Goal: Task Accomplishment & Management: Manage account settings

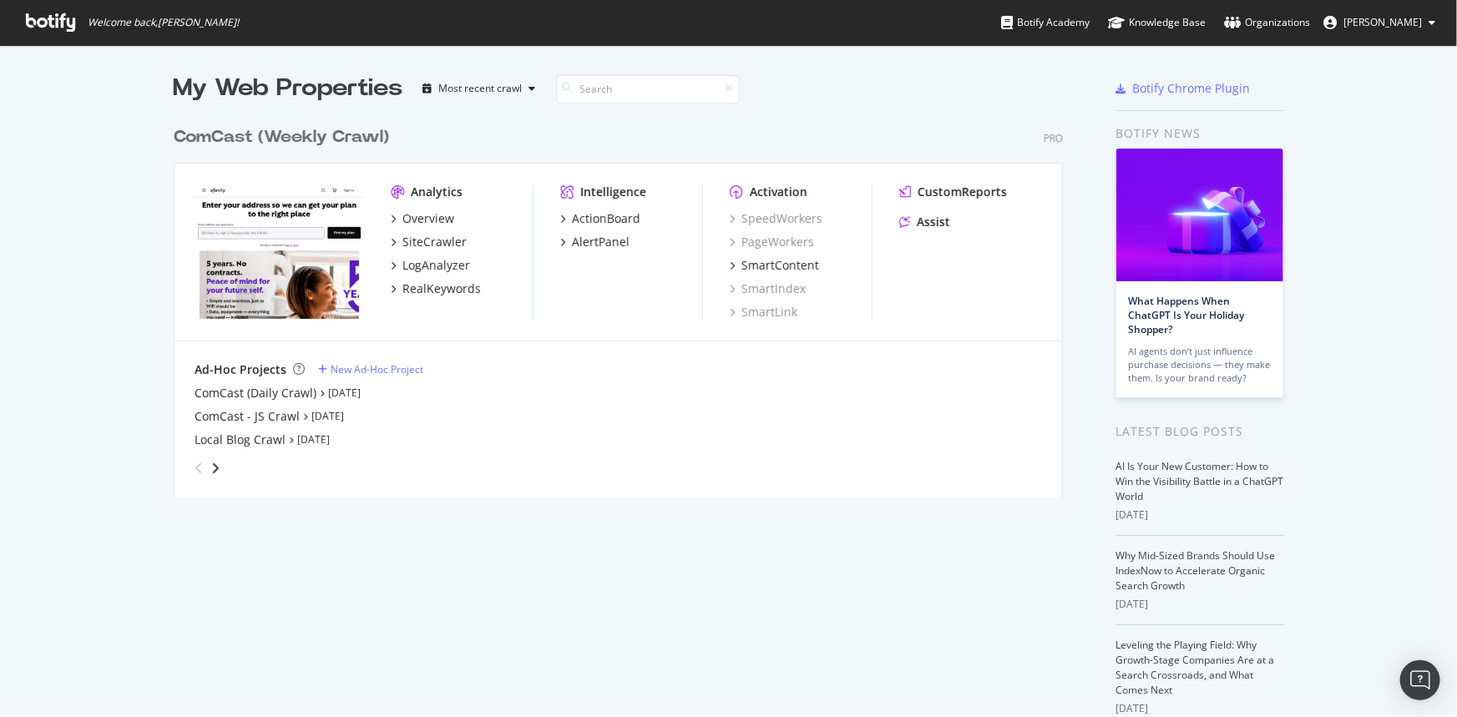
scroll to position [706, 1434]
click at [264, 417] on div "ComCast - JS Crawl" at bounding box center [247, 416] width 105 height 17
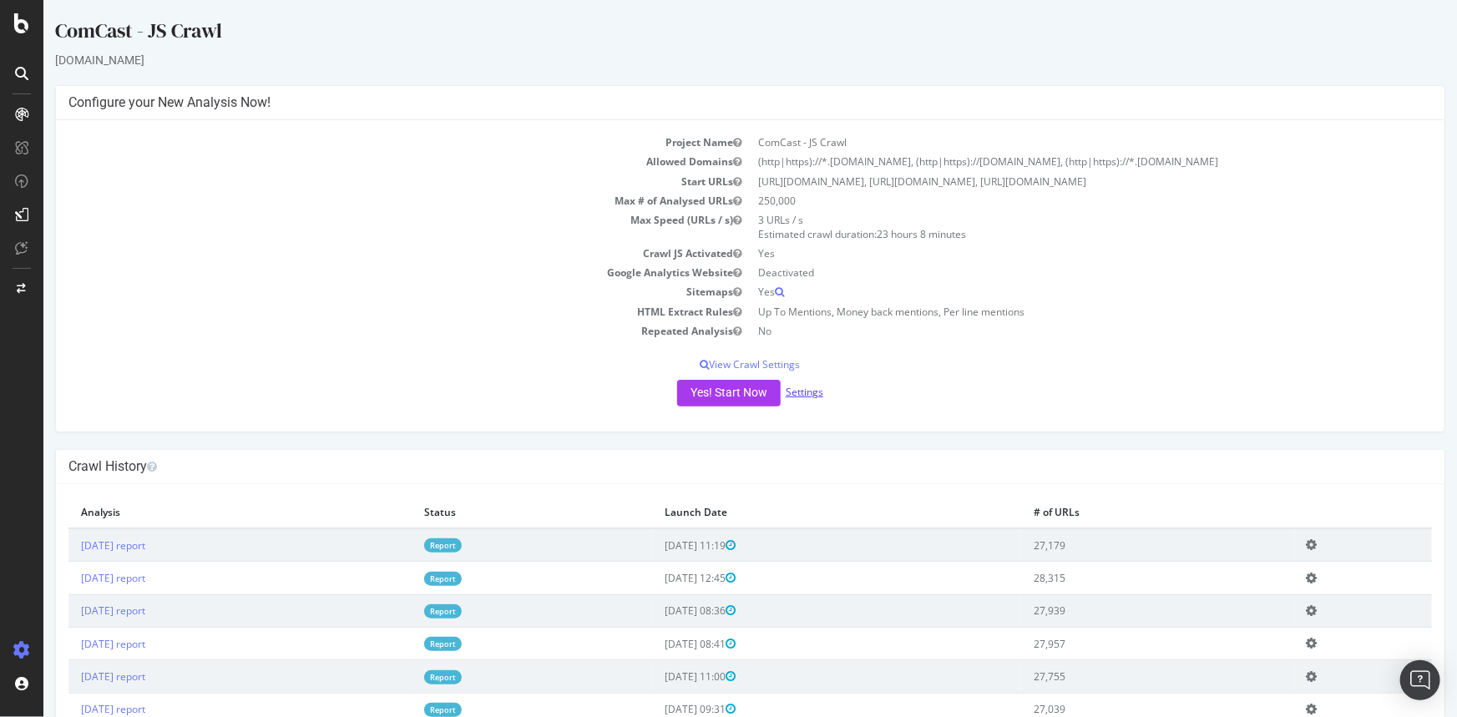
click at [808, 397] on link "Settings" at bounding box center [804, 392] width 38 height 14
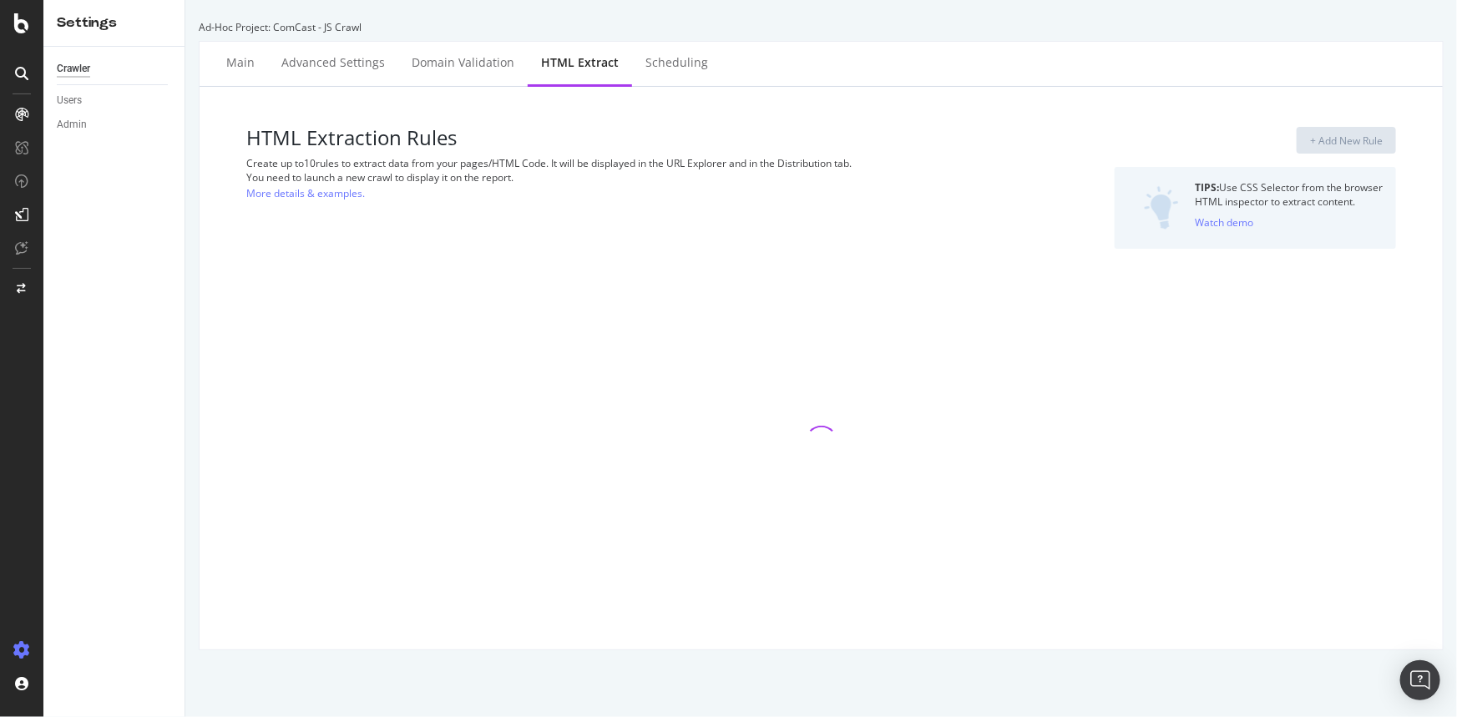
select select "count"
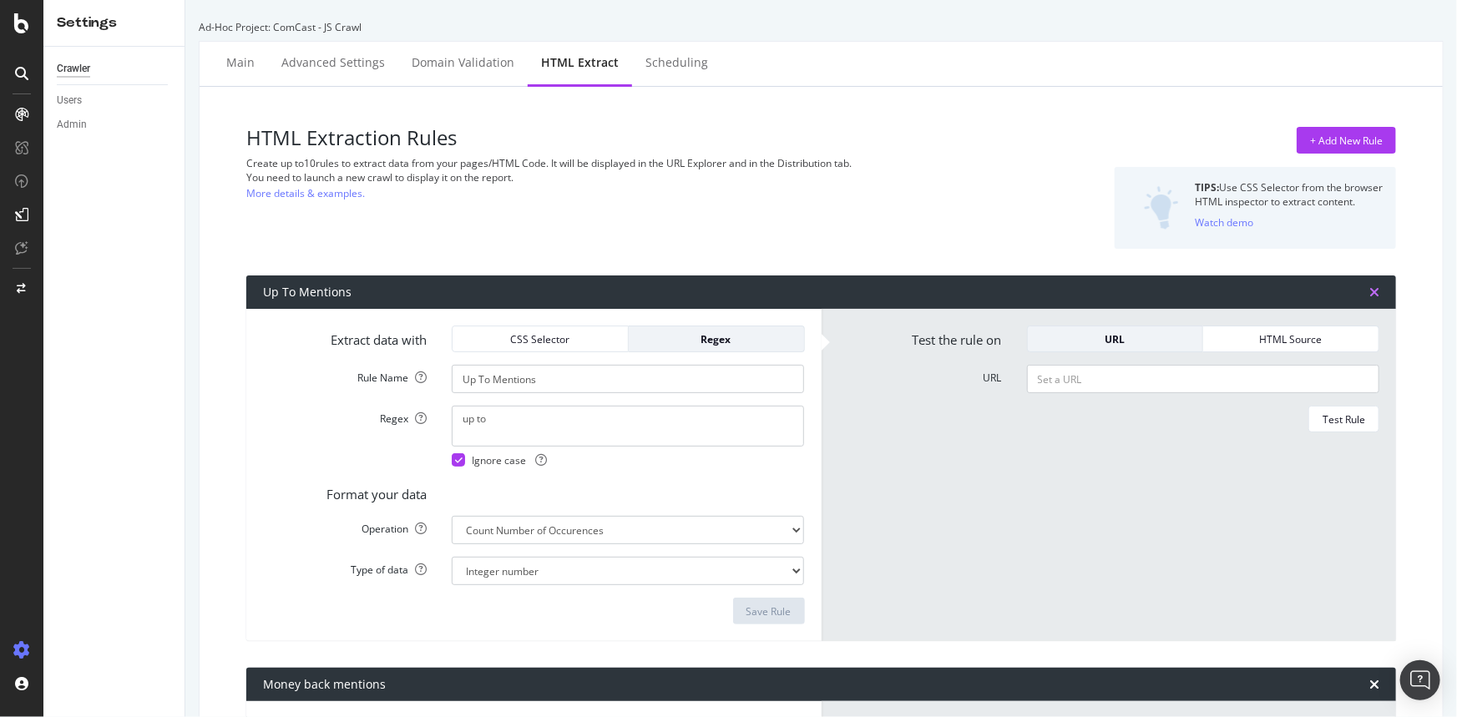
click at [1369, 286] on icon "times" at bounding box center [1374, 292] width 10 height 13
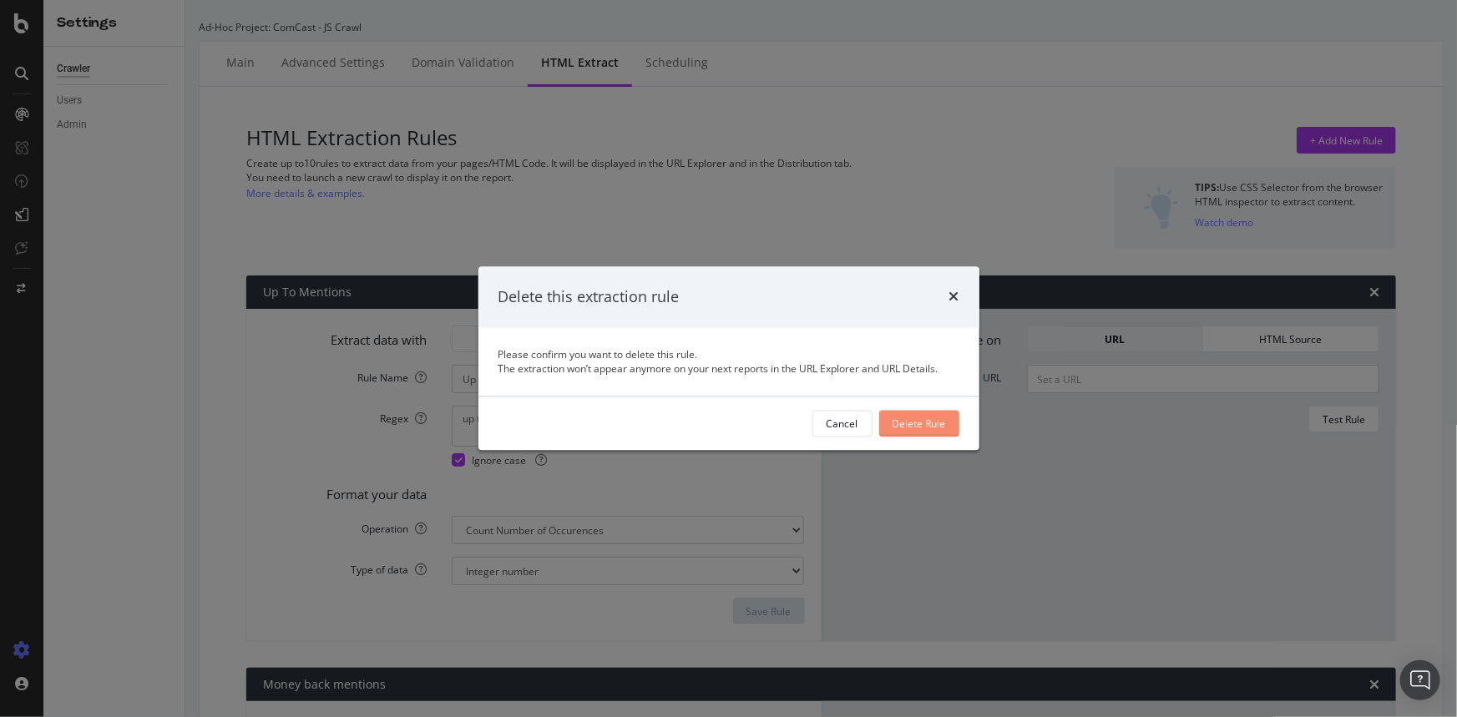
click at [907, 429] on div "Delete Rule" at bounding box center [919, 424] width 53 height 14
type input "Money back mentions"
type textarea "00 back"
type input "Per line mentions"
type textarea "00 per line"
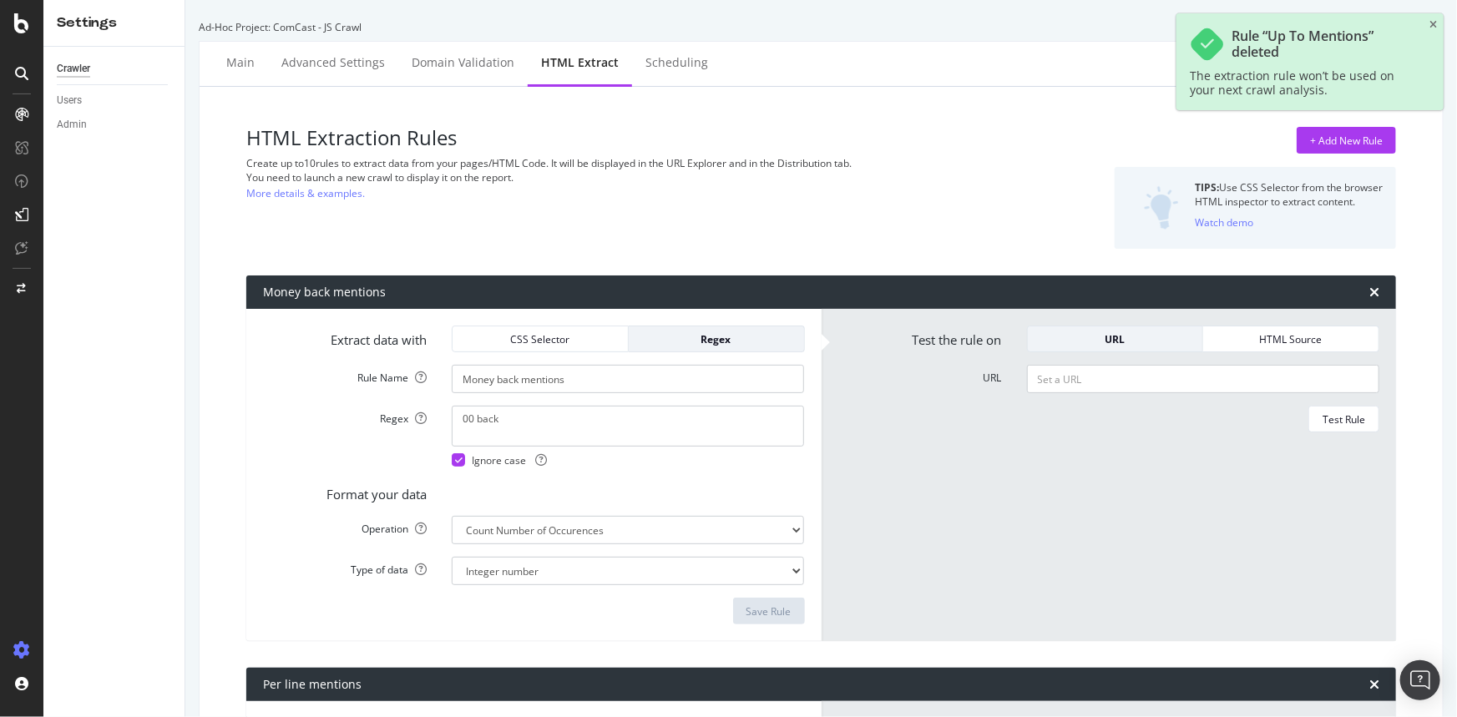
click at [1357, 291] on div "Money back mentions" at bounding box center [821, 292] width 1150 height 33
click at [1369, 291] on icon "times" at bounding box center [1374, 292] width 10 height 13
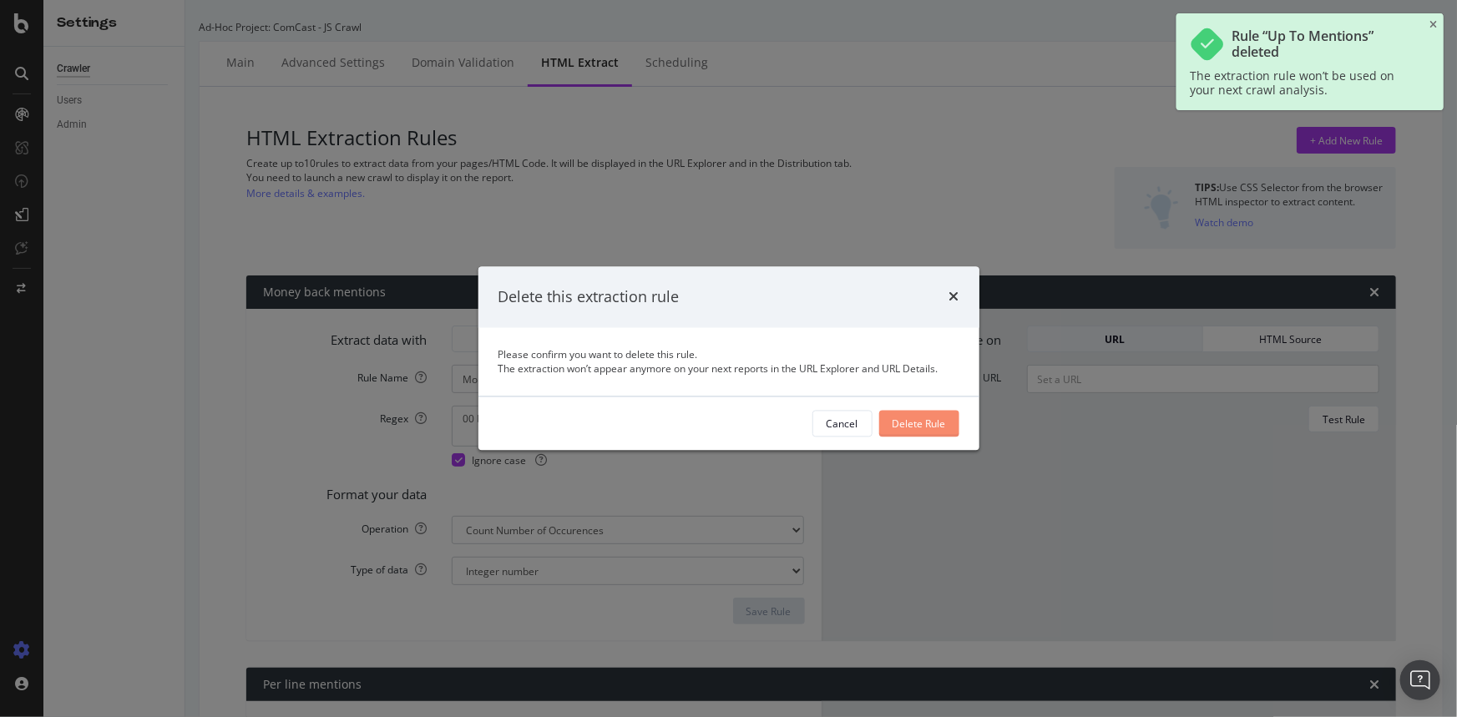
click at [890, 422] on button "Delete Rule" at bounding box center [919, 424] width 80 height 27
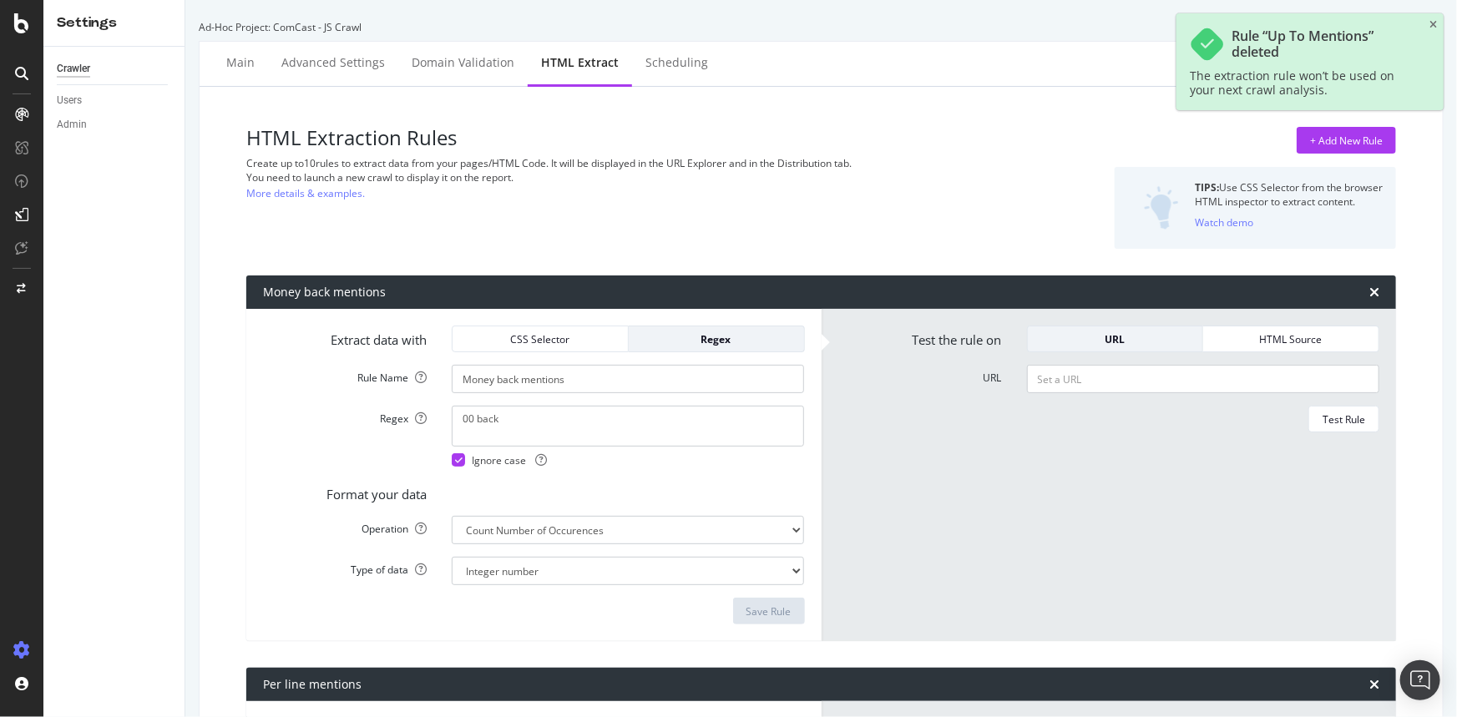
type input "Per line mentions"
type textarea "00 per line"
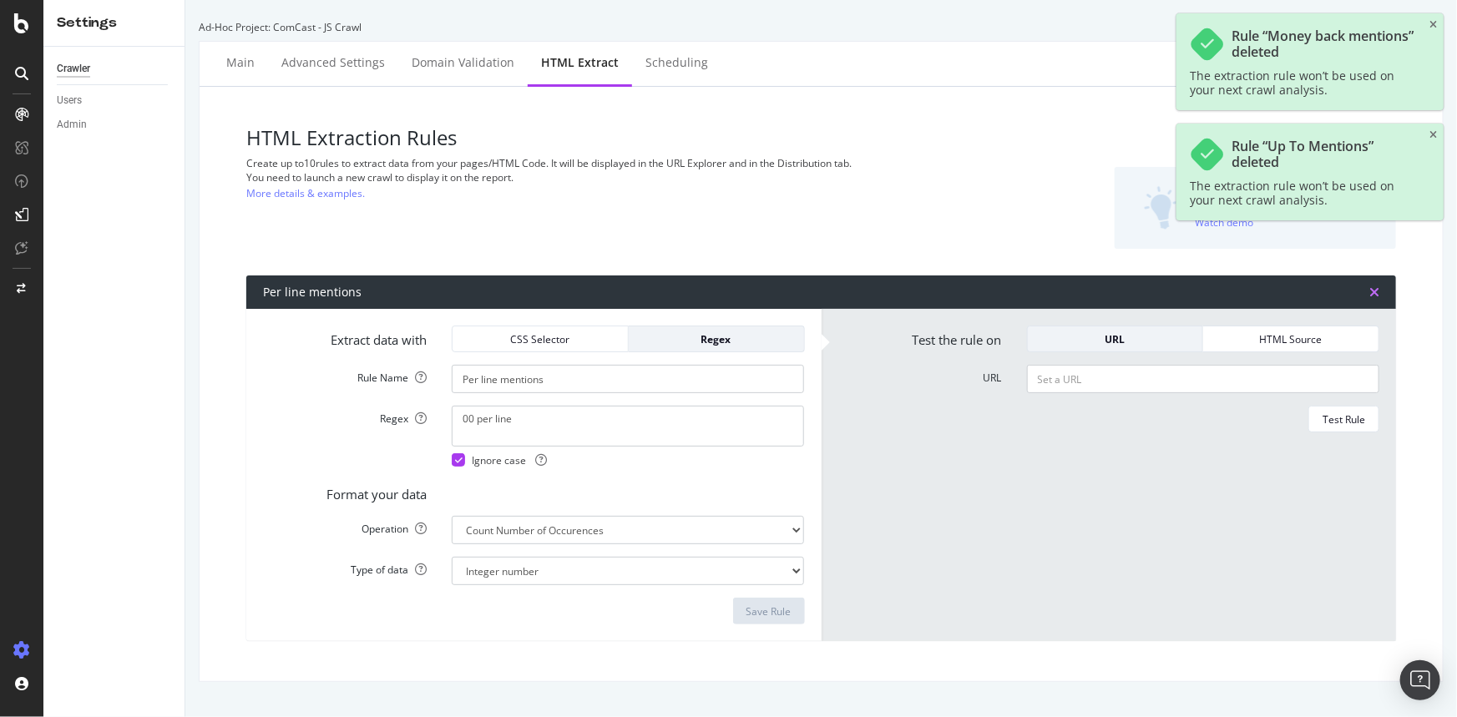
click at [1369, 291] on icon "times" at bounding box center [1374, 292] width 10 height 13
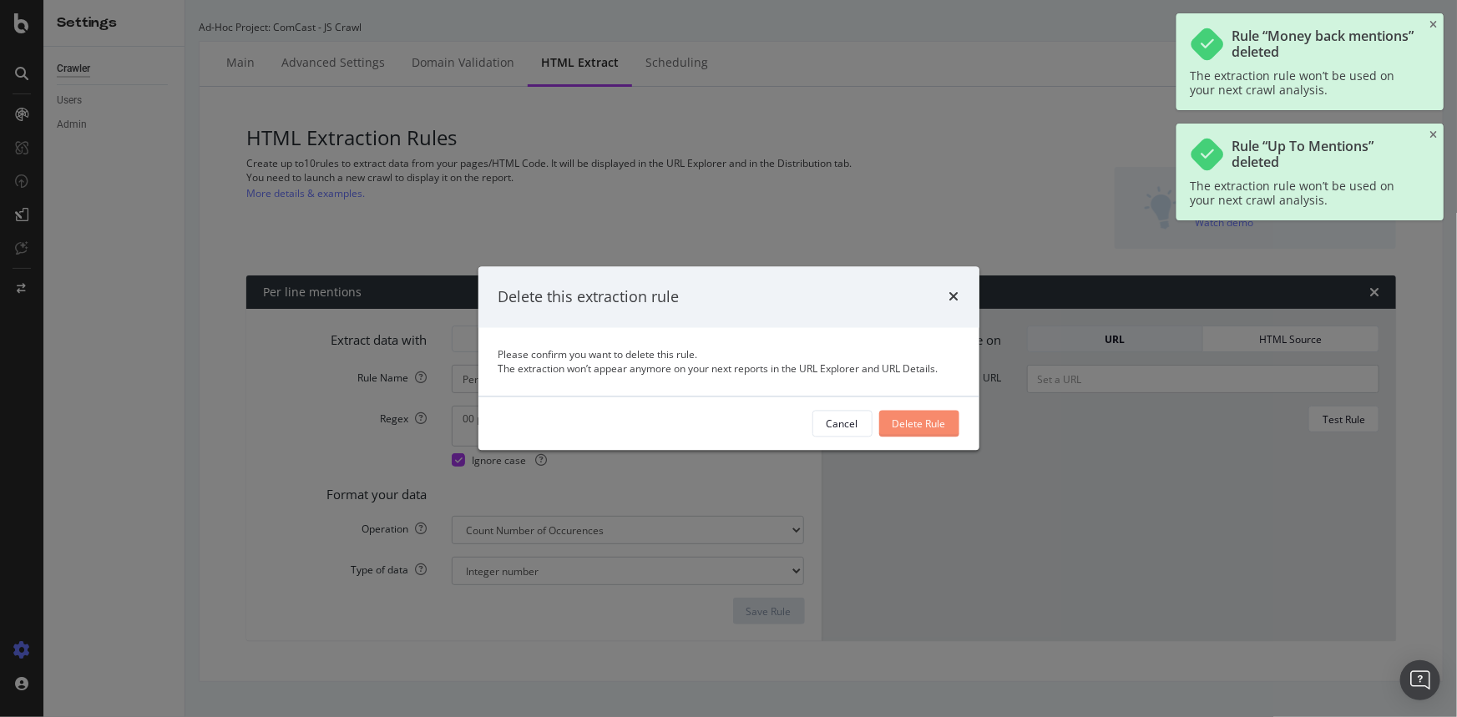
click at [918, 415] on div "Delete Rule" at bounding box center [919, 424] width 53 height 25
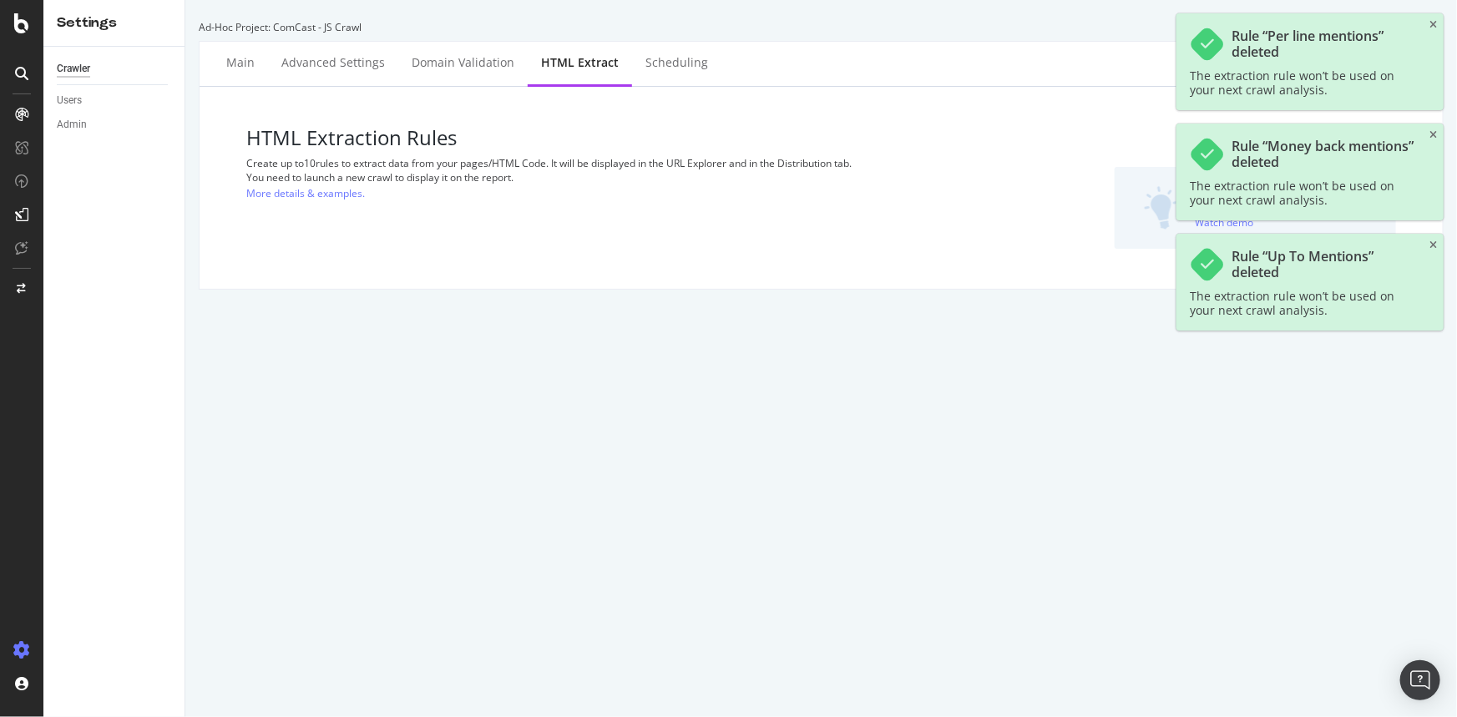
click at [1435, 249] on icon "close toast" at bounding box center [1433, 245] width 8 height 10
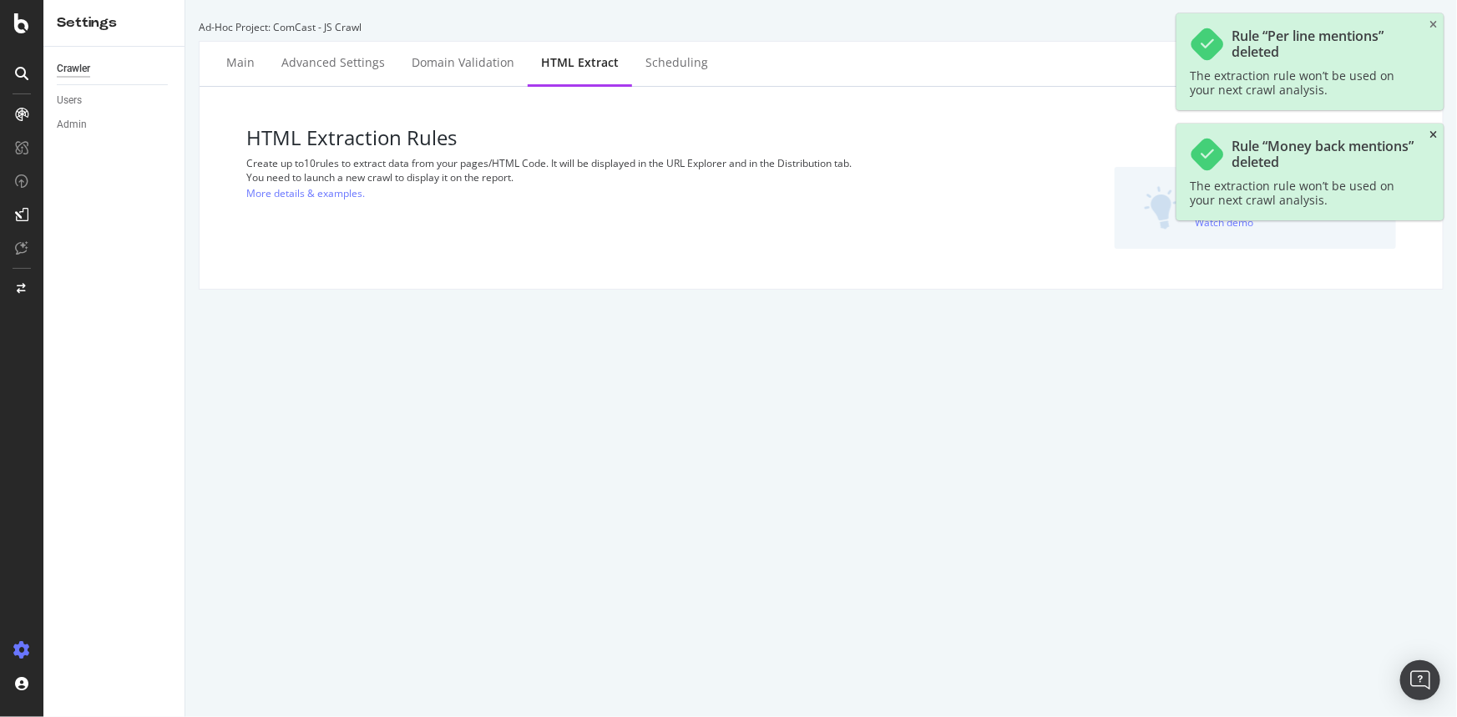
click at [1434, 134] on icon "close toast" at bounding box center [1433, 135] width 8 height 10
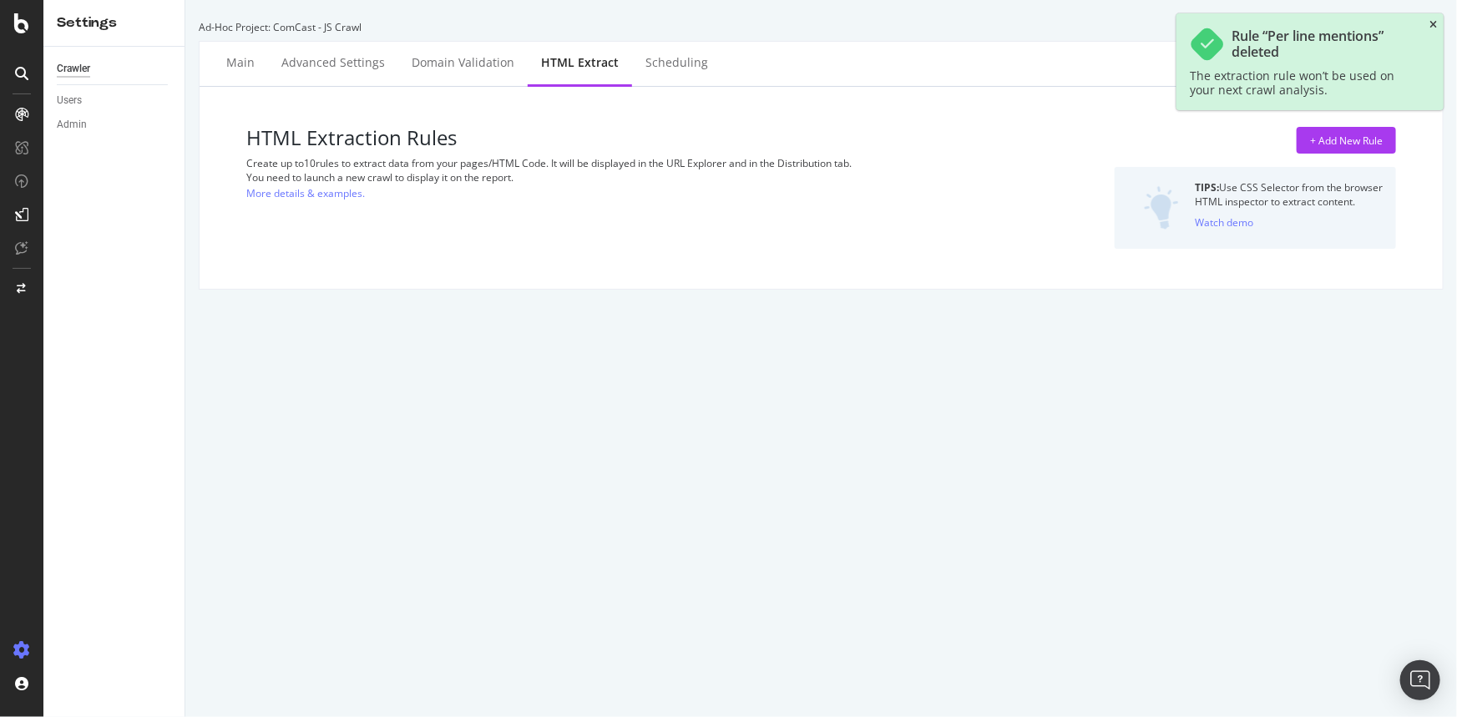
click at [1434, 24] on icon "close toast" at bounding box center [1433, 25] width 8 height 10
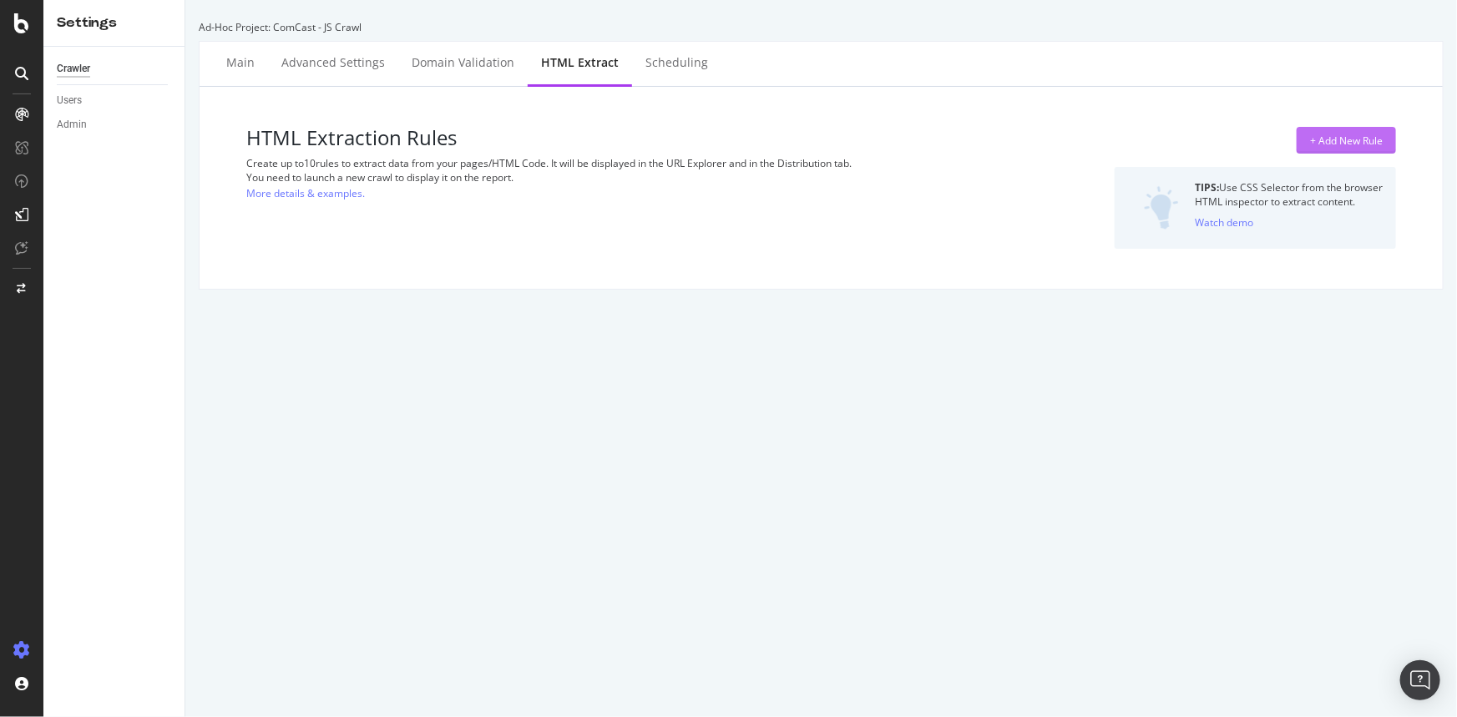
click at [1335, 144] on div "+ Add New Rule" at bounding box center [1346, 141] width 73 height 14
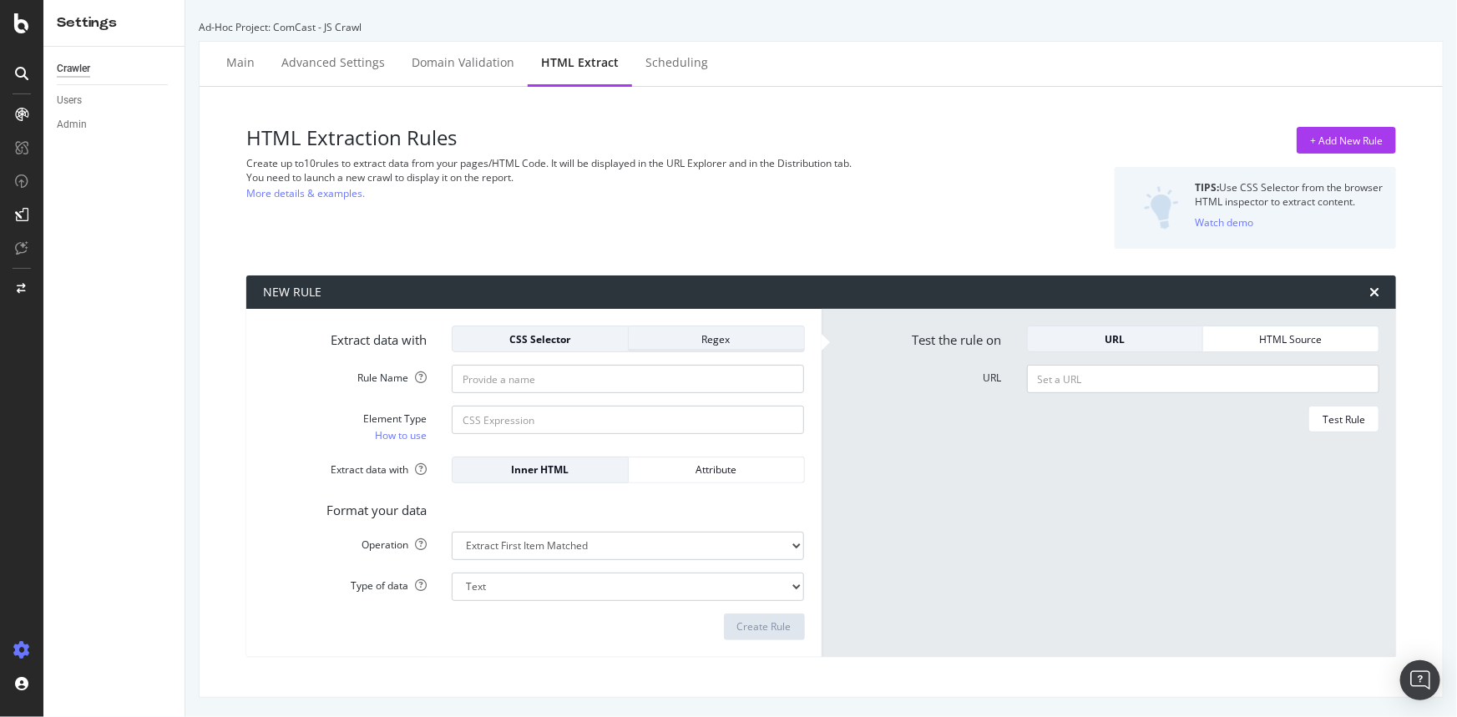
click at [725, 346] on div "Regex" at bounding box center [716, 338] width 149 height 23
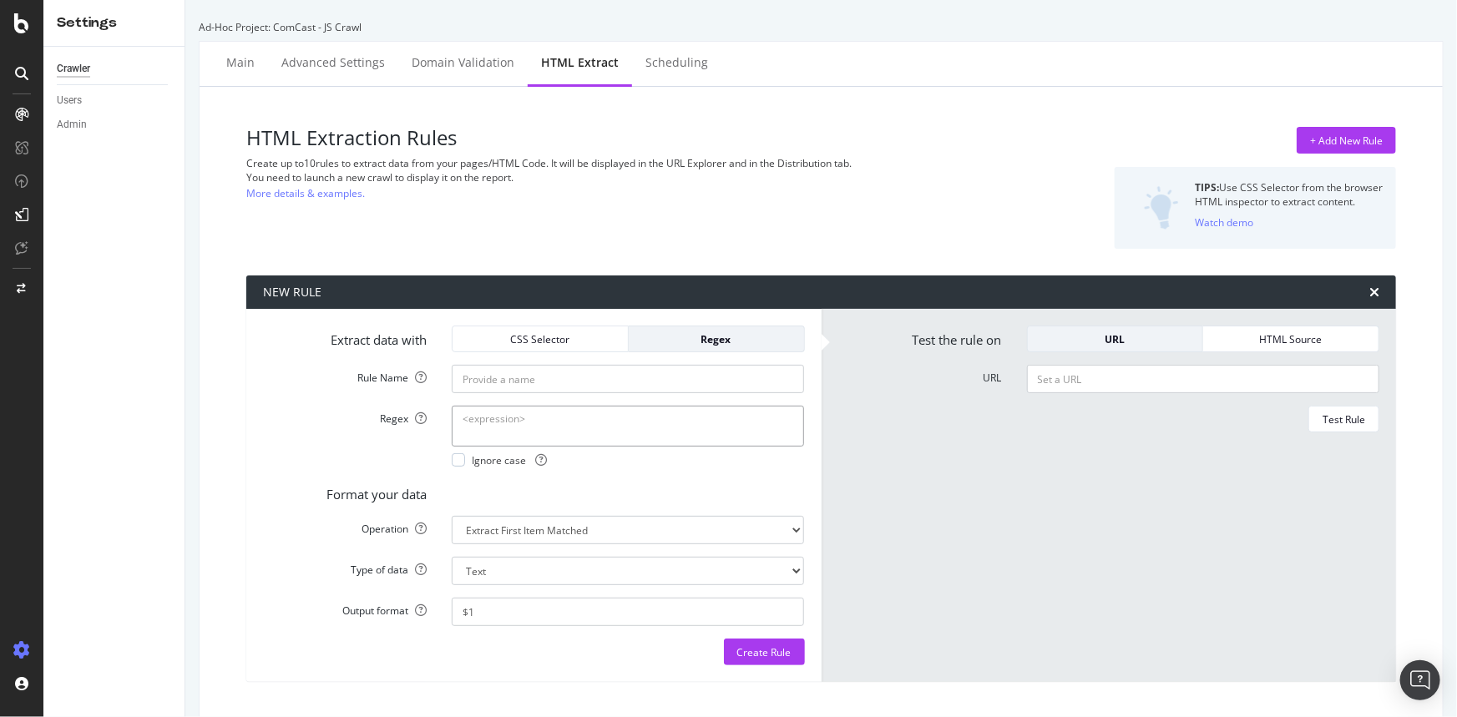
click at [525, 426] on textarea "Regex" at bounding box center [628, 426] width 352 height 40
paste textarea "connection-pro-automatic-backup"
type textarea "connection-pro-automatic-backup"
click at [462, 463] on div at bounding box center [458, 459] width 13 height 13
click at [527, 375] on input "Rule Name" at bounding box center [628, 379] width 352 height 28
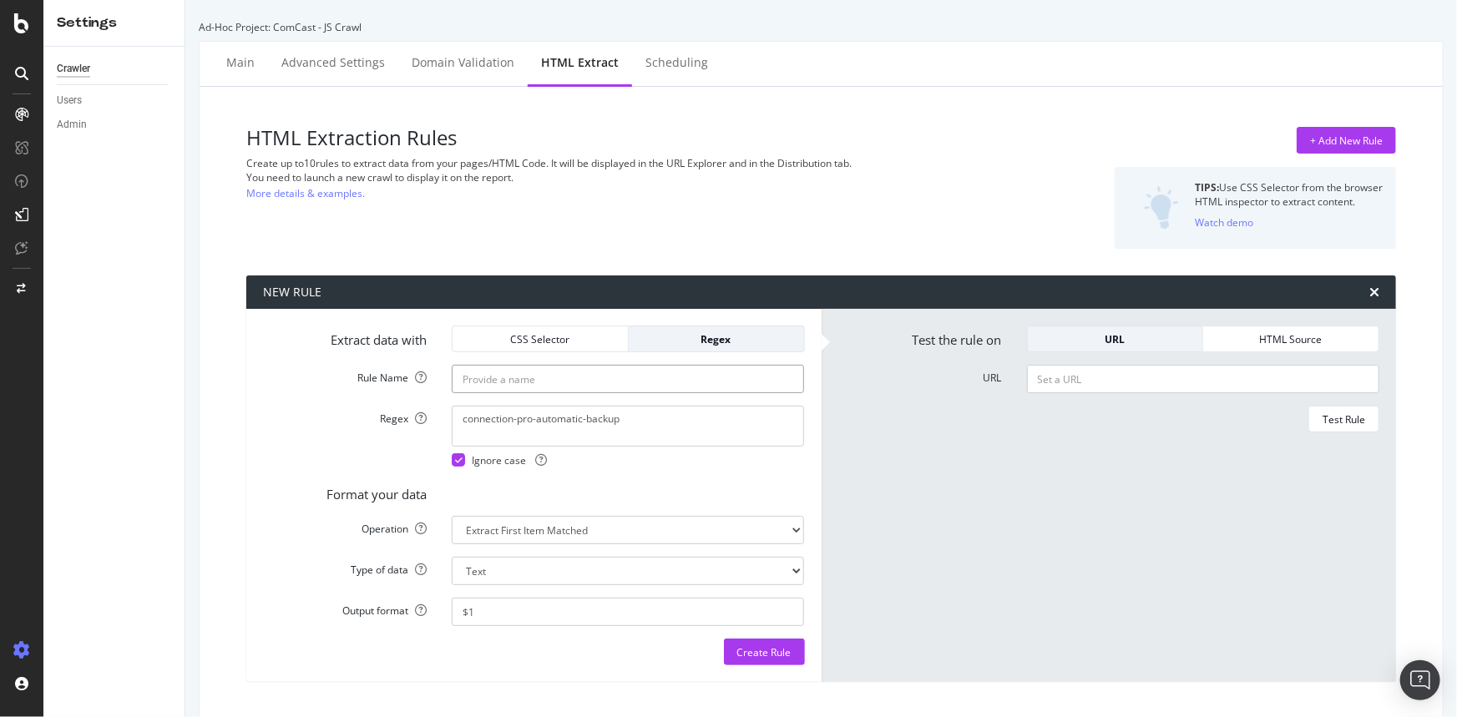
click at [497, 383] on input "Rule Name" at bounding box center [628, 379] width 352 height 28
click at [518, 377] on input "Rule Name" at bounding box center [628, 379] width 352 height 28
type input "CP URL"
click at [706, 534] on select "Extract First Item Matched Extract First 3 Items Matched Count Number of Occure…" at bounding box center [628, 530] width 352 height 28
select select "count"
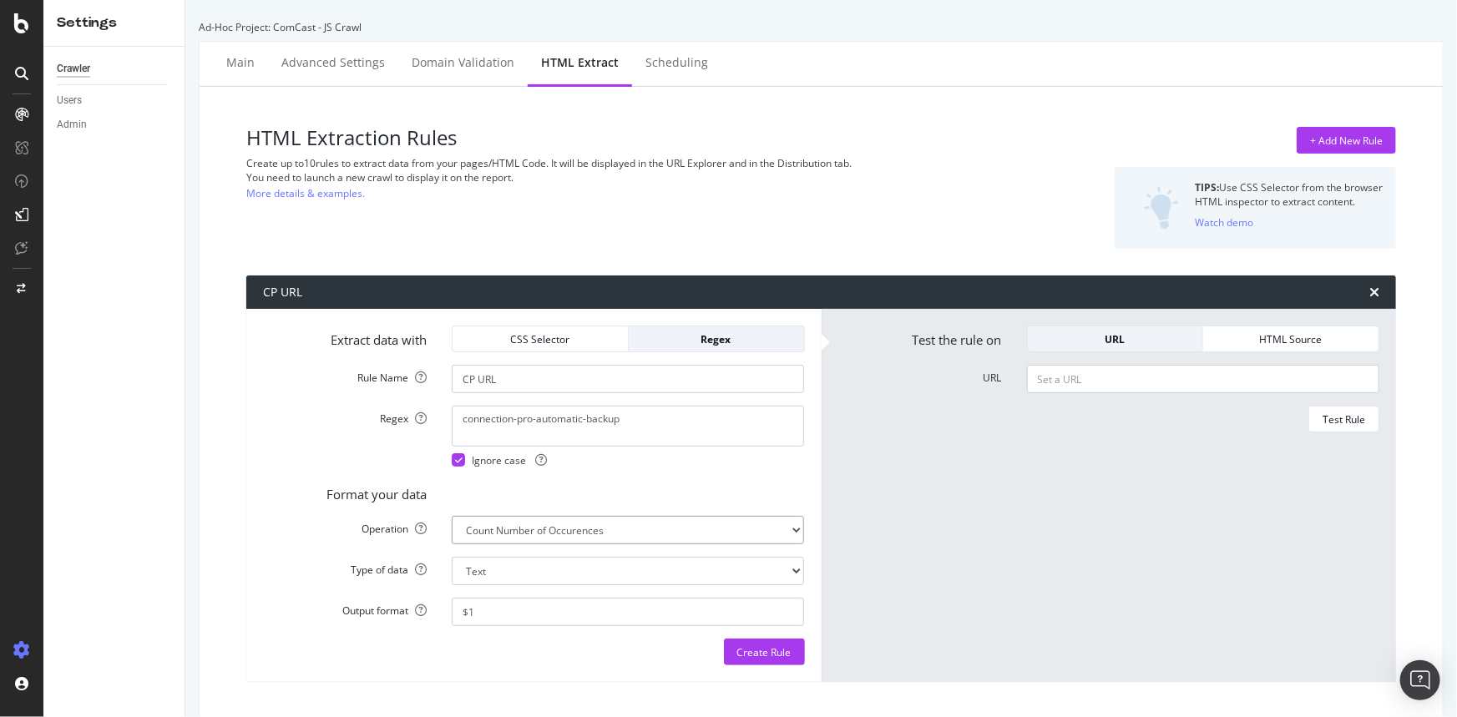
click at [452, 516] on select "Extract First Item Matched Extract First 3 Items Matched Count Number of Occure…" at bounding box center [628, 530] width 352 height 28
select select "i"
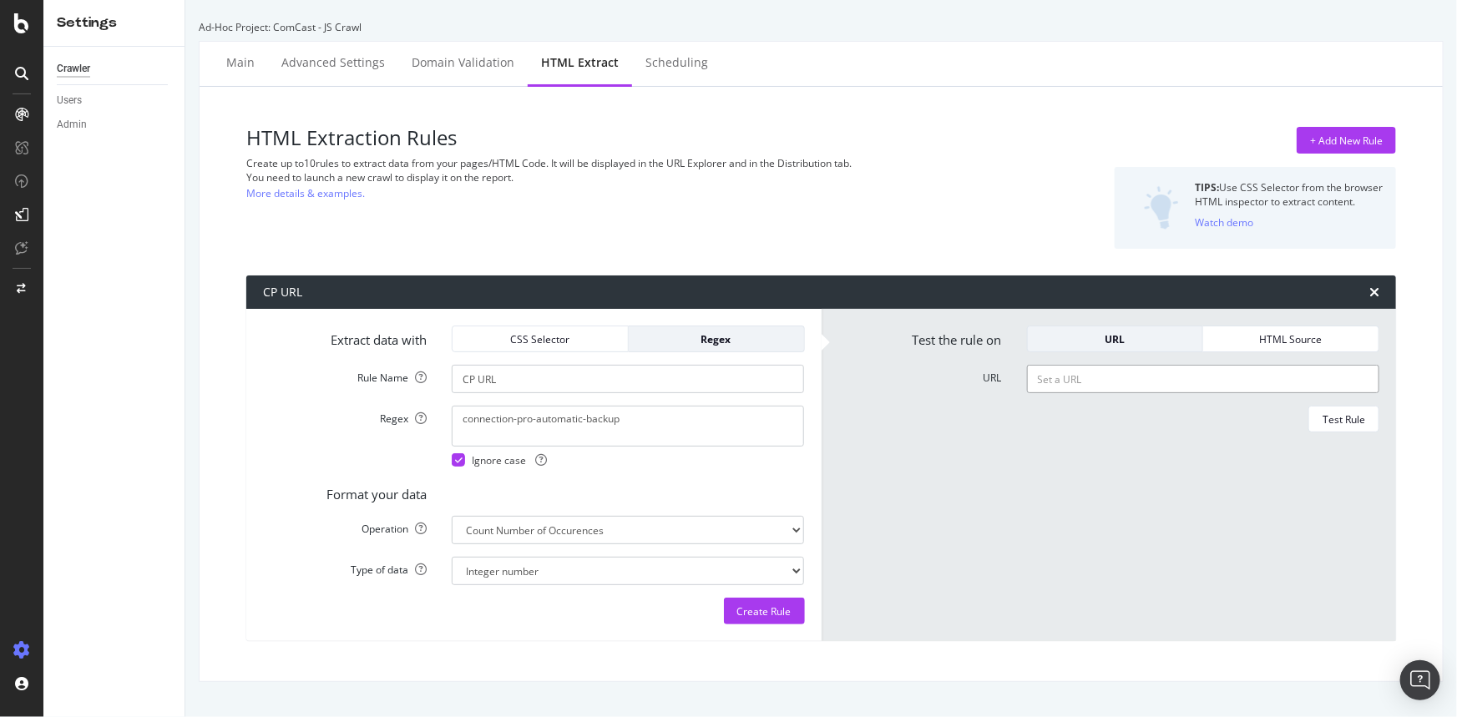
click at [1085, 381] on input "URL" at bounding box center [1203, 379] width 352 height 28
paste input "[URL][DOMAIN_NAME]"
click at [1346, 419] on div "Test Rule" at bounding box center [1344, 419] width 43 height 14
drag, startPoint x: 1175, startPoint y: 389, endPoint x: 1456, endPoint y: 438, distance: 285.7
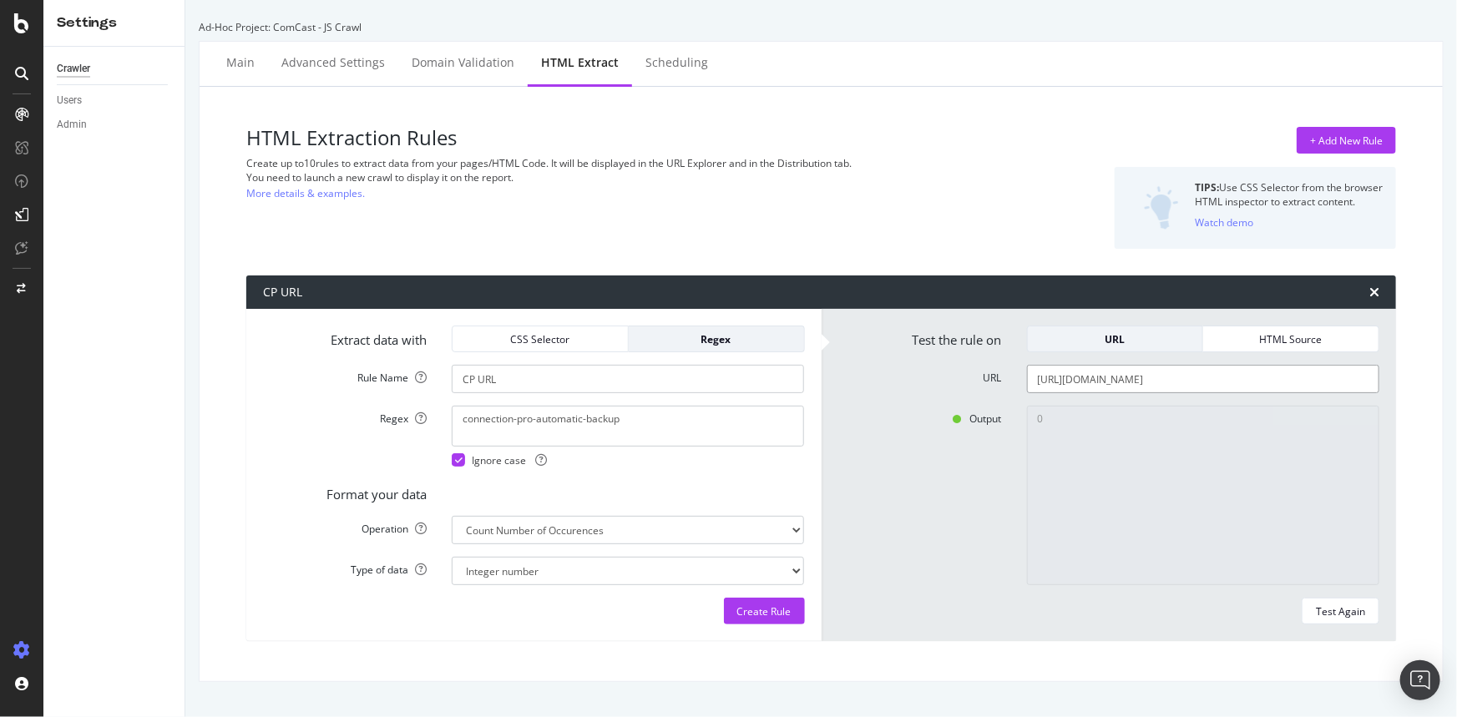
click at [1456, 438] on div "Ad-Hoc Project: ComCast - JS Crawl Main Advanced Settings Domain Validation HTM…" at bounding box center [821, 358] width 1272 height 717
click at [1389, 431] on div "HTML Extraction Rules Create up to 10 rules to extract data from your pages/HTM…" at bounding box center [821, 384] width 1217 height 568
click at [683, 431] on textarea "connection-pro-automatic-backup" at bounding box center [628, 426] width 352 height 40
click at [700, 339] on div "Regex" at bounding box center [716, 339] width 149 height 14
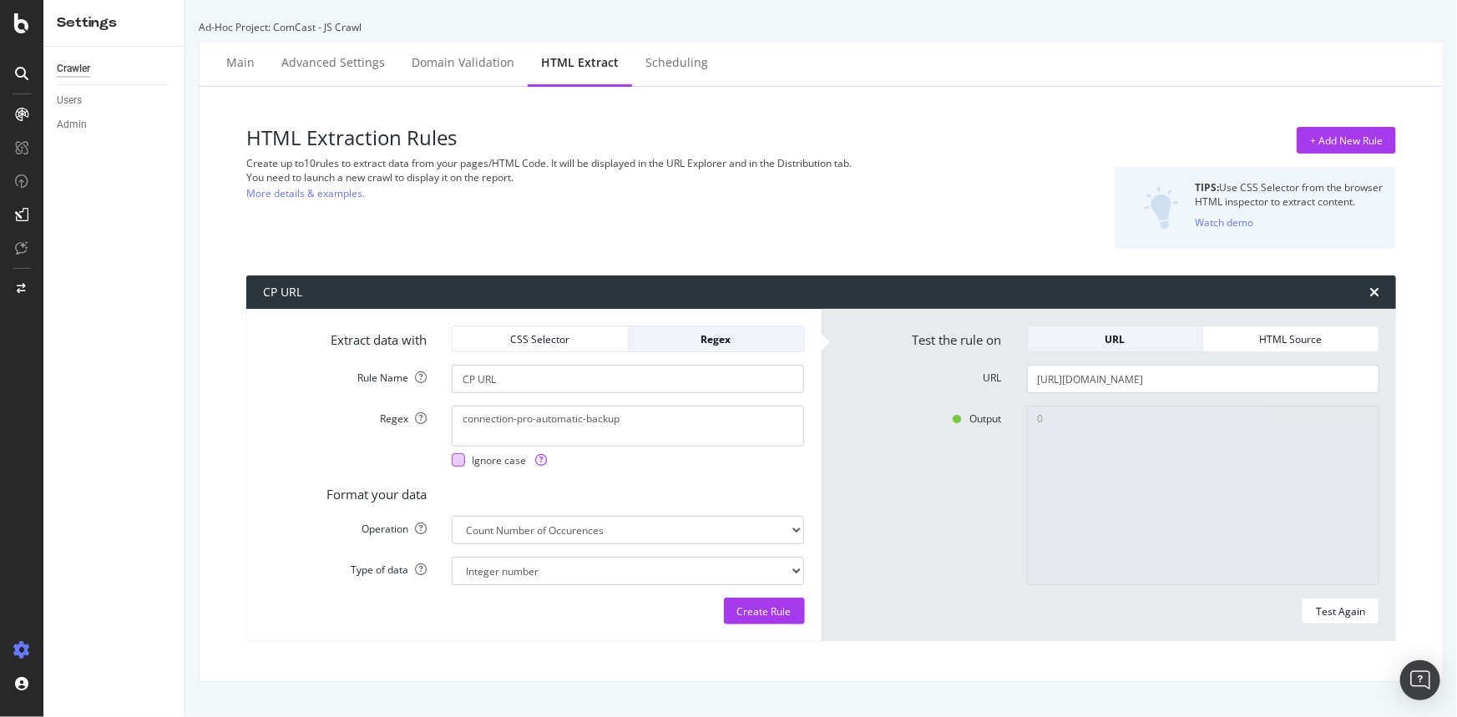
click at [456, 458] on div at bounding box center [458, 459] width 13 height 13
click at [1127, 374] on input "[URL][DOMAIN_NAME]" at bounding box center [1203, 379] width 352 height 28
paste input "learn/internet"
type input "[URL][DOMAIN_NAME]"
click at [1326, 613] on div "Test Again" at bounding box center [1340, 611] width 49 height 14
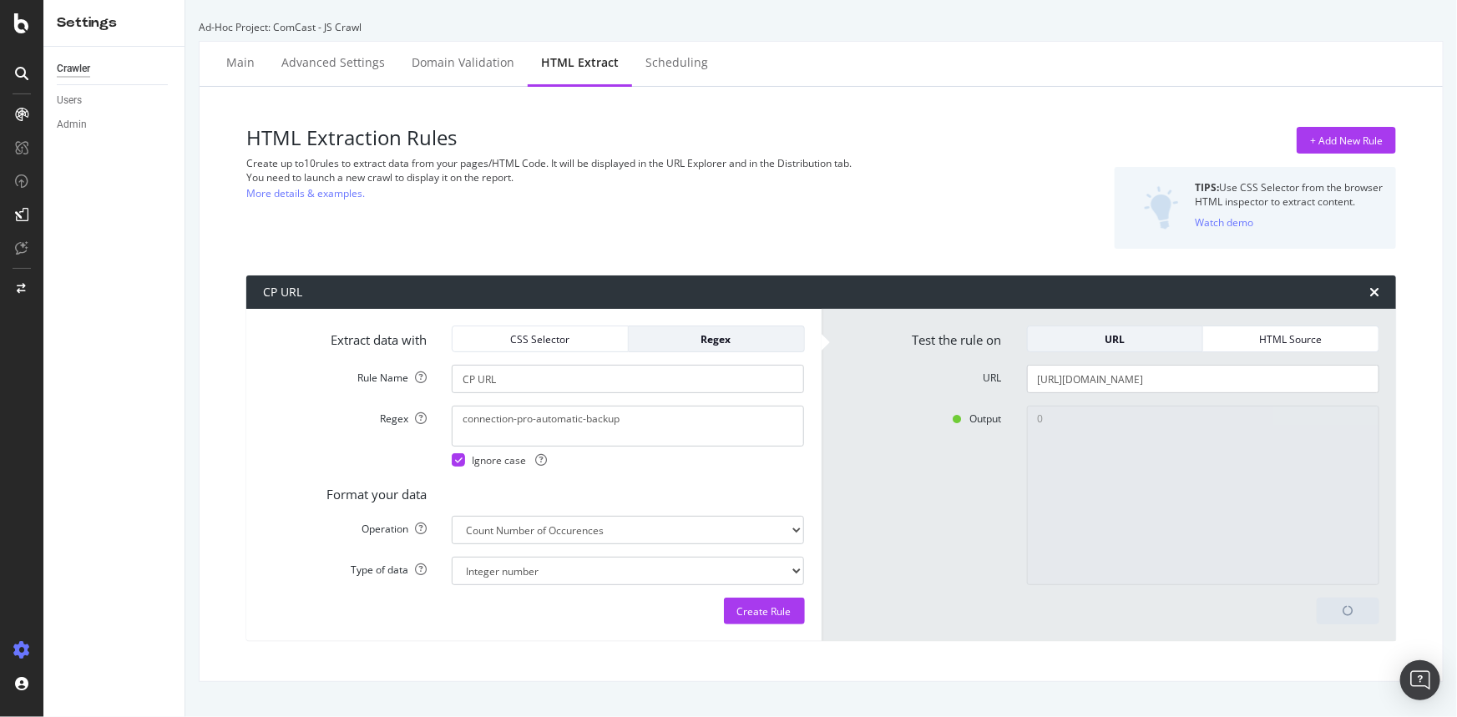
type textarea "1"
drag, startPoint x: 620, startPoint y: 422, endPoint x: 191, endPoint y: 392, distance: 430.2
click at [191, 392] on div "Ad-Hoc Project: ComCast - JS Crawl Main Advanced Settings Domain Validation HTM…" at bounding box center [821, 358] width 1272 height 717
click at [756, 616] on div "Create Rule" at bounding box center [764, 611] width 54 height 14
click at [1333, 138] on div "+ Add New Rule" at bounding box center [1346, 141] width 73 height 14
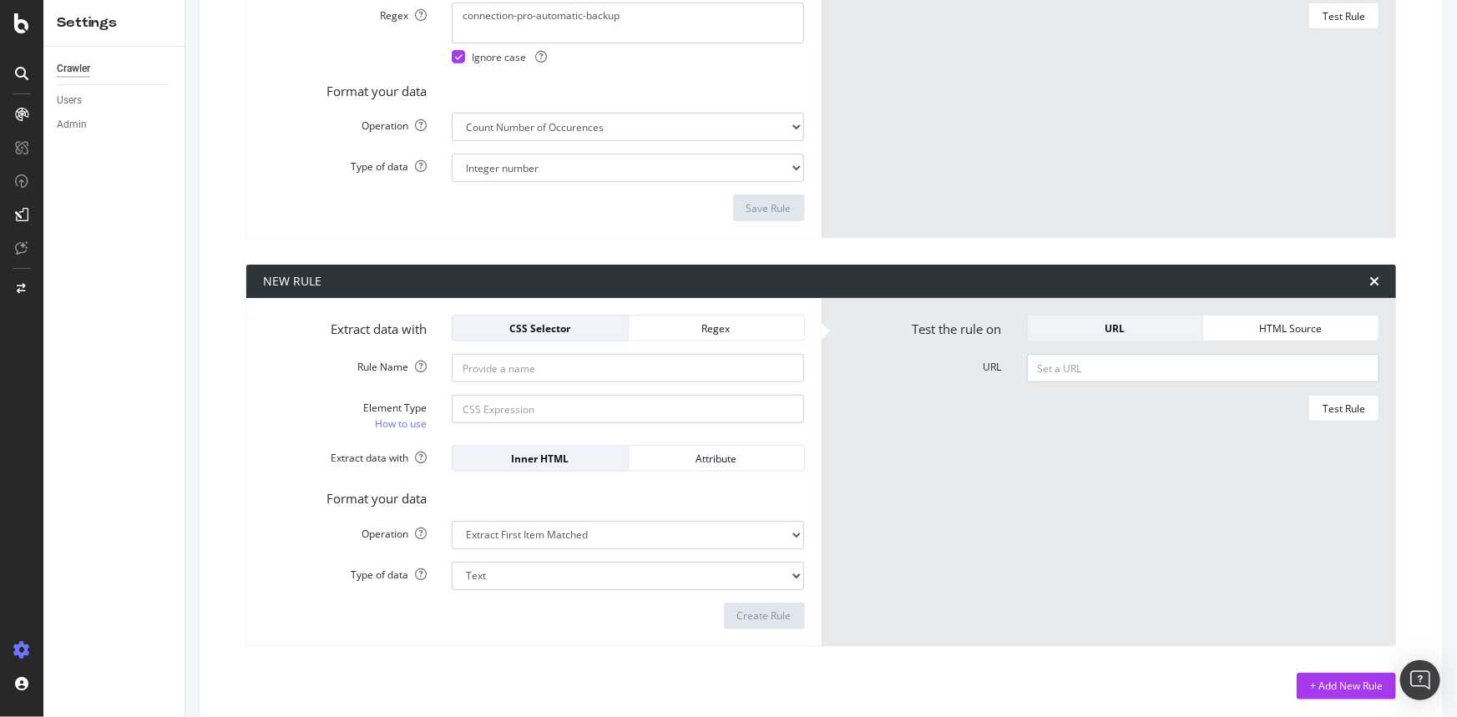
scroll to position [411, 0]
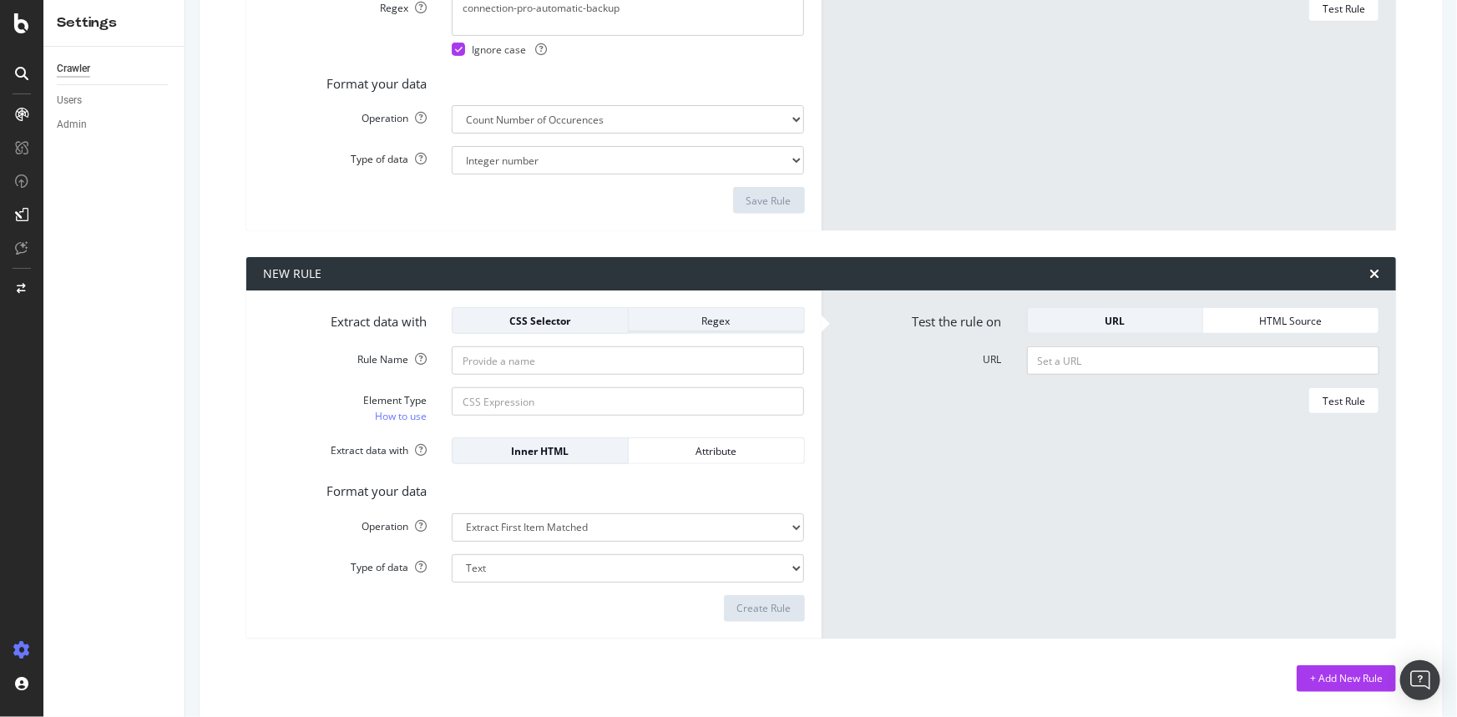
click at [686, 325] on div "Regex" at bounding box center [716, 321] width 149 height 14
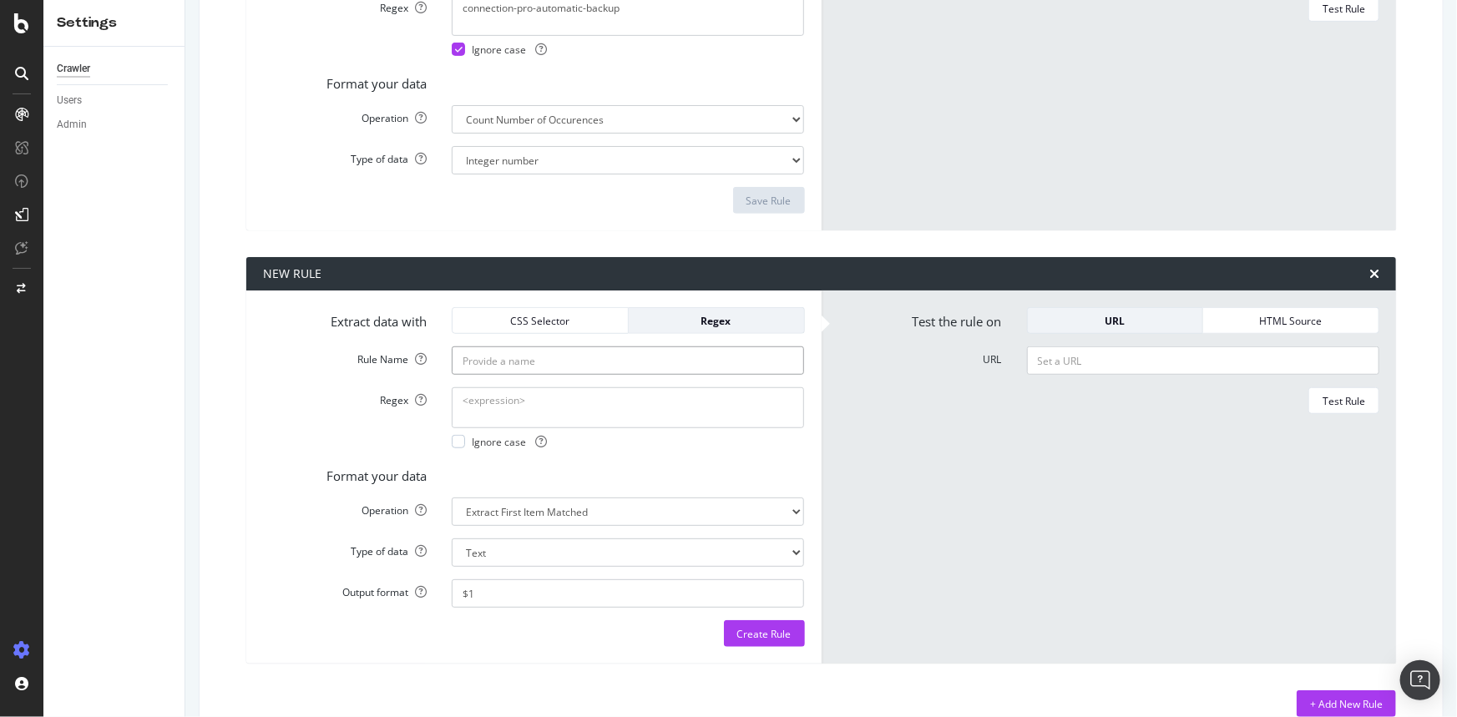
paste input "Connection Pro"
drag, startPoint x: 549, startPoint y: 365, endPoint x: 336, endPoint y: 344, distance: 214.8
click at [336, 344] on form "Extract data with CSS Selector Regex Rule Name Connection Pro Regex Ignore case…" at bounding box center [534, 477] width 542 height 340
type input "CP Name"
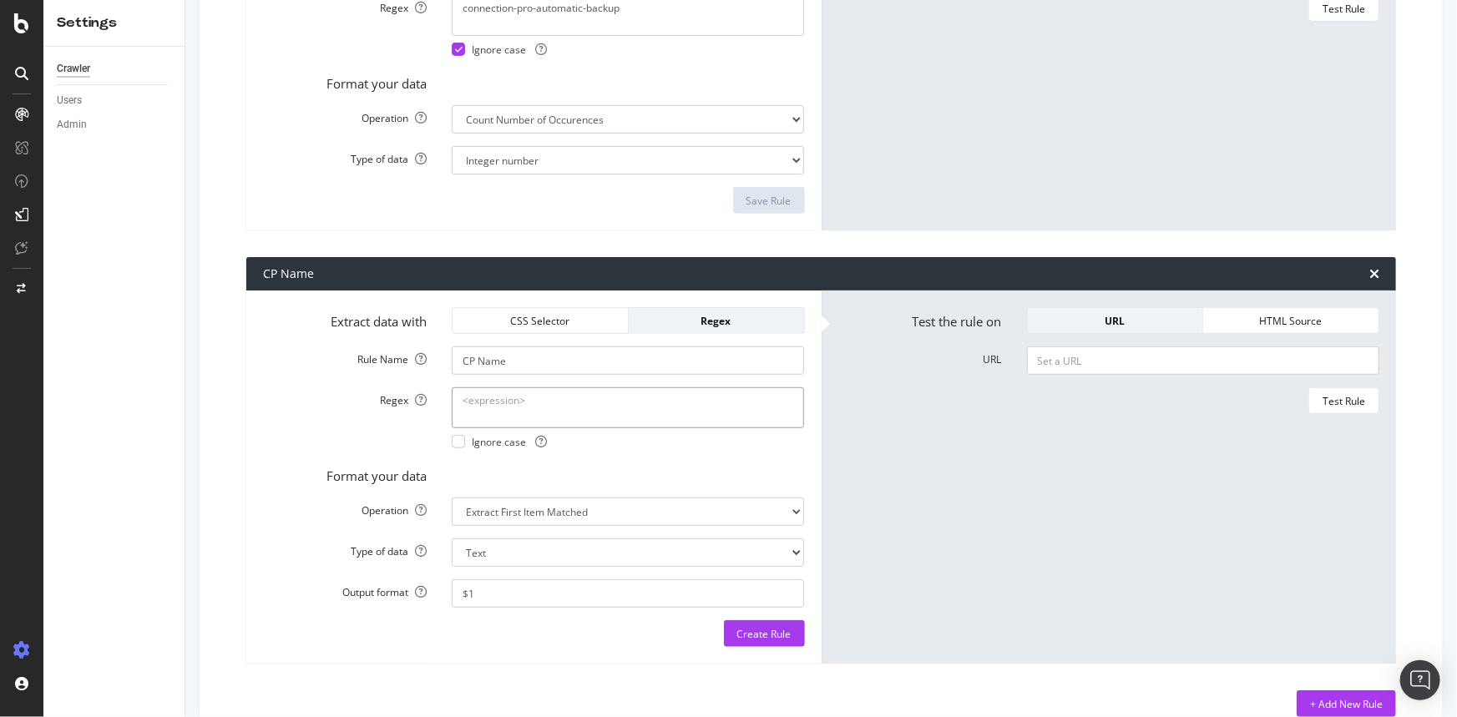
paste textarea "Connection Pro"
type textarea "Connection Pro"
click at [590, 134] on select "Extract First Item Matched Extract First 3 Items Matched Count Number of Occure…" at bounding box center [628, 119] width 352 height 28
select select "count"
click at [452, 134] on select "Extract First Item Matched Extract First 3 Items Matched Count Number of Occure…" at bounding box center [628, 119] width 352 height 28
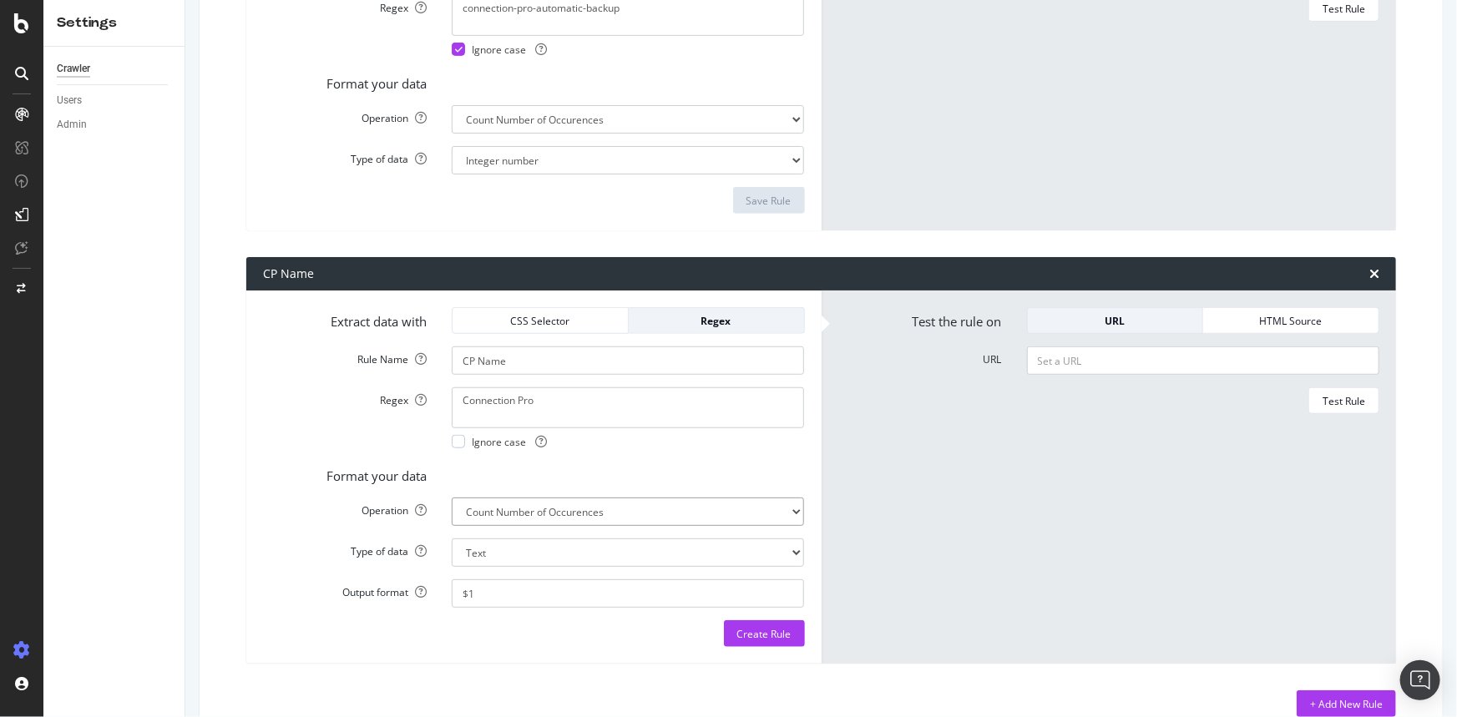
select select "i"
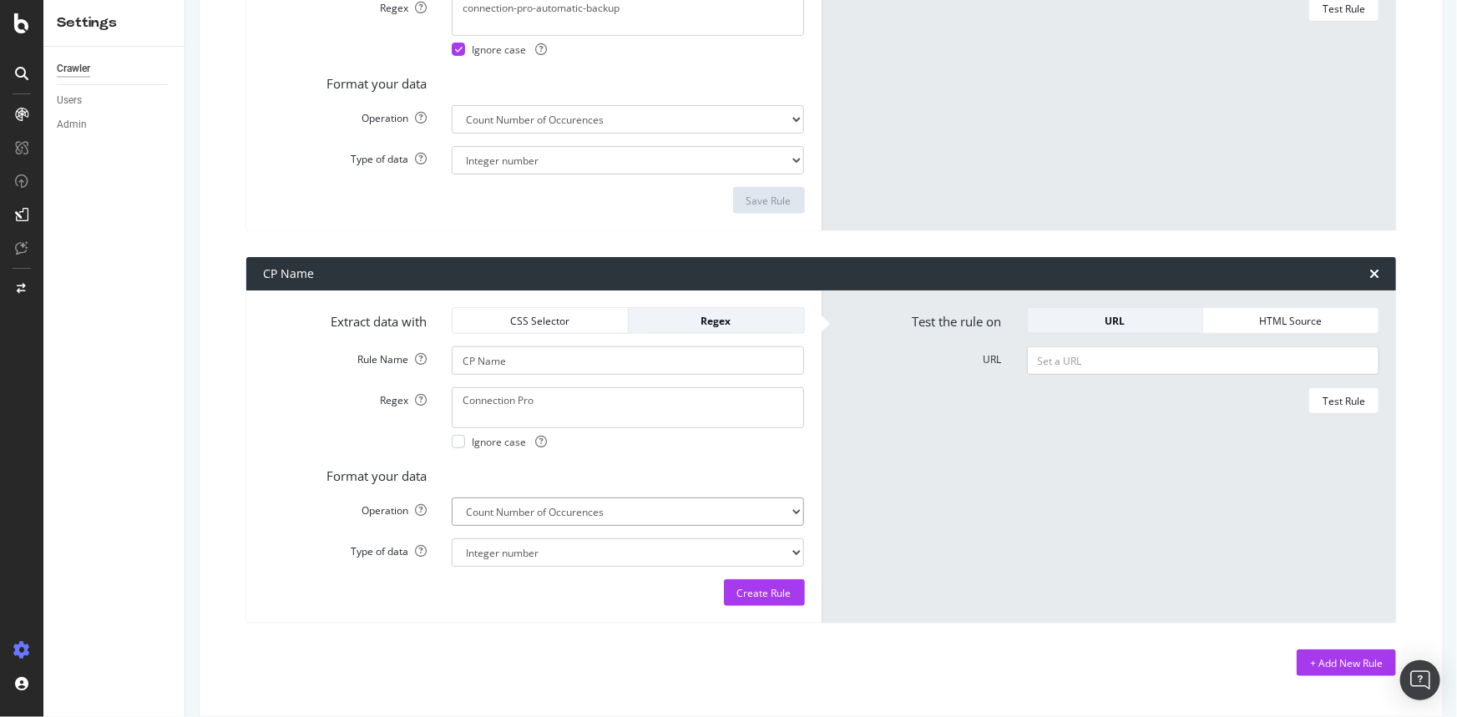
scroll to position [32, 0]
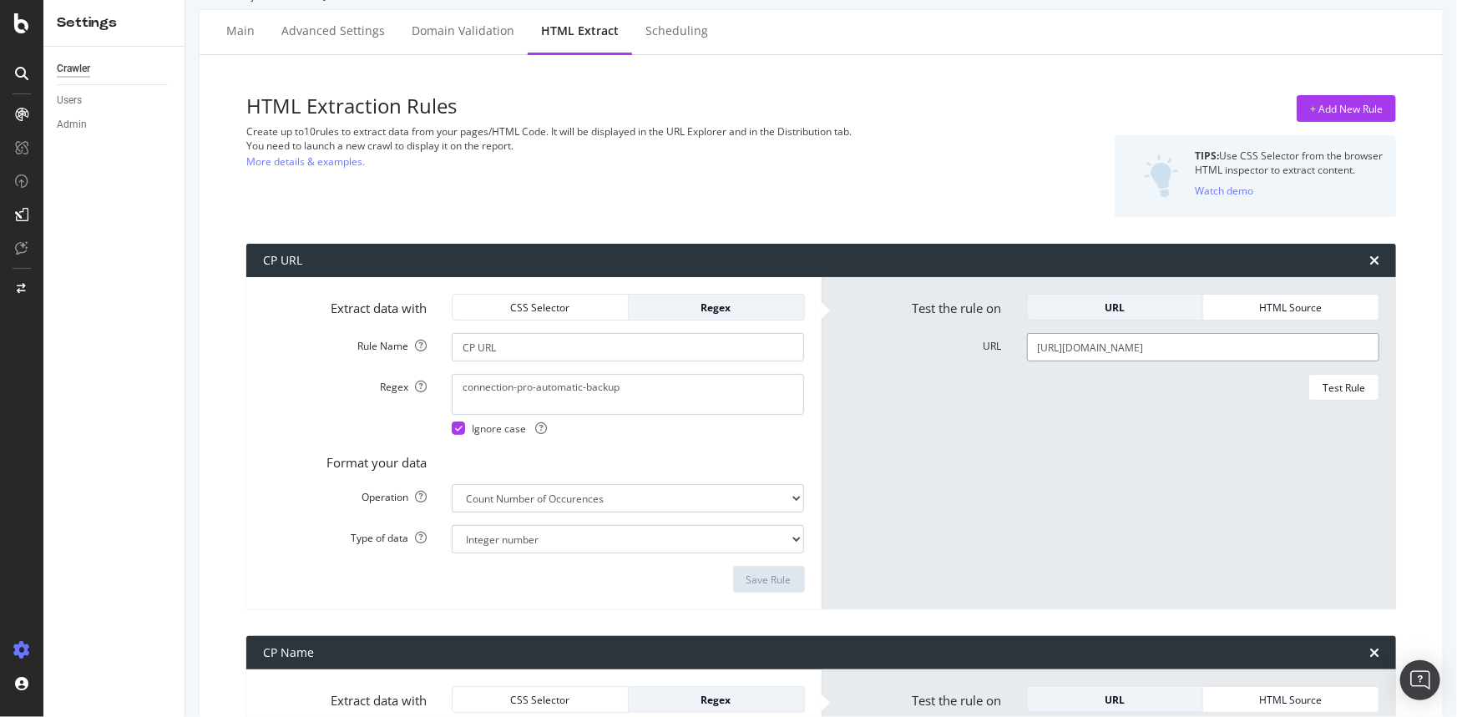
click at [1106, 351] on input "[URL][DOMAIN_NAME]" at bounding box center [1203, 347] width 352 height 28
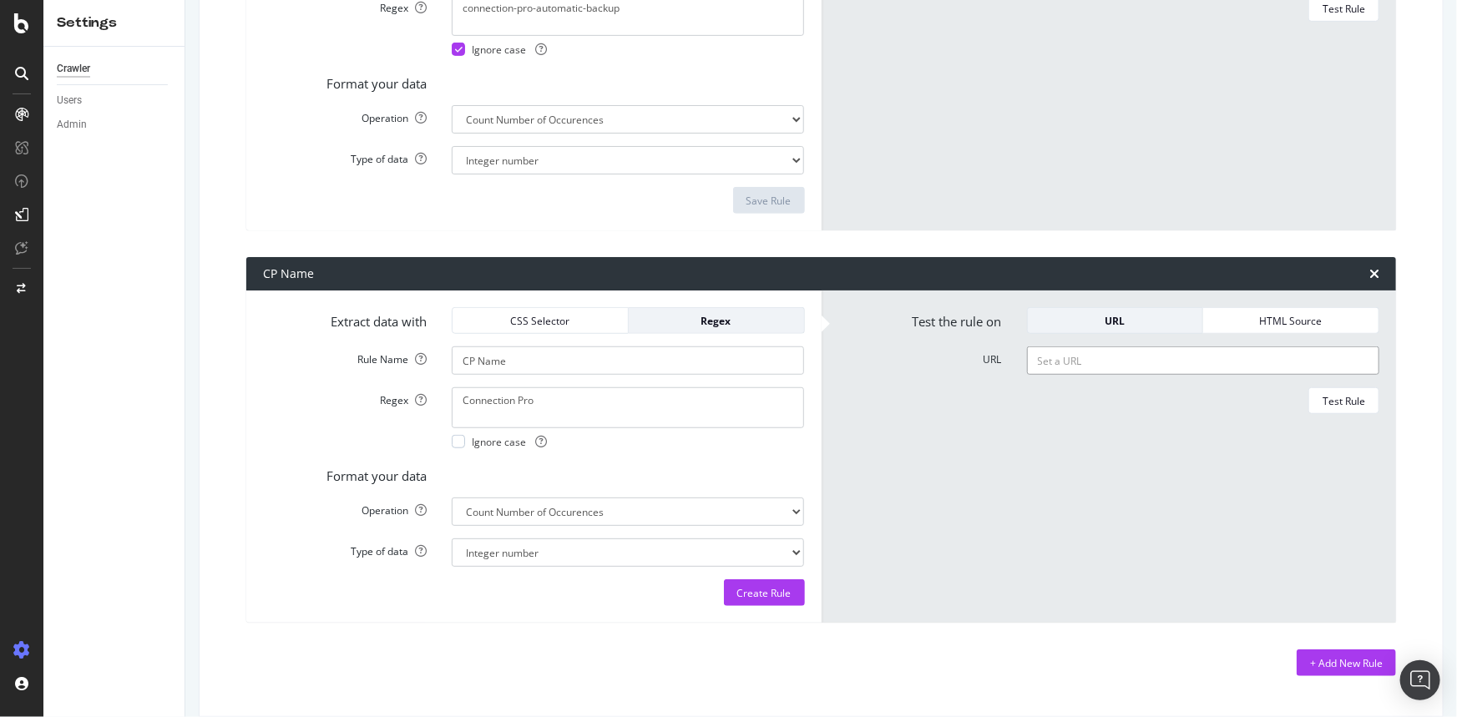
paste input "[URL][DOMAIN_NAME]"
click at [1336, 400] on div "Test Rule" at bounding box center [1344, 401] width 43 height 14
paste input "enterprise/products-services/sd-wan-solutions"
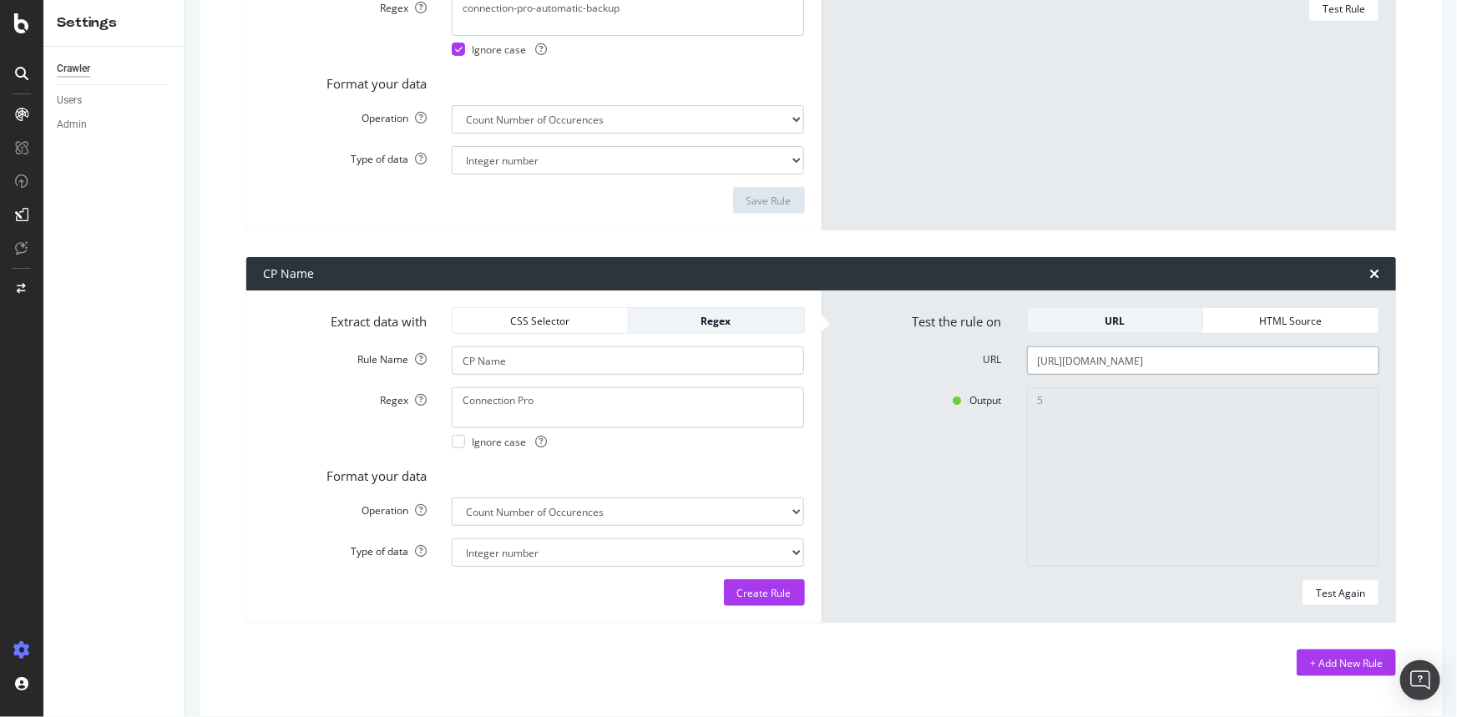
scroll to position [0, 33]
type input "[URL][DOMAIN_NAME]"
click at [1347, 589] on div "Test Again" at bounding box center [1340, 593] width 49 height 14
type textarea "0"
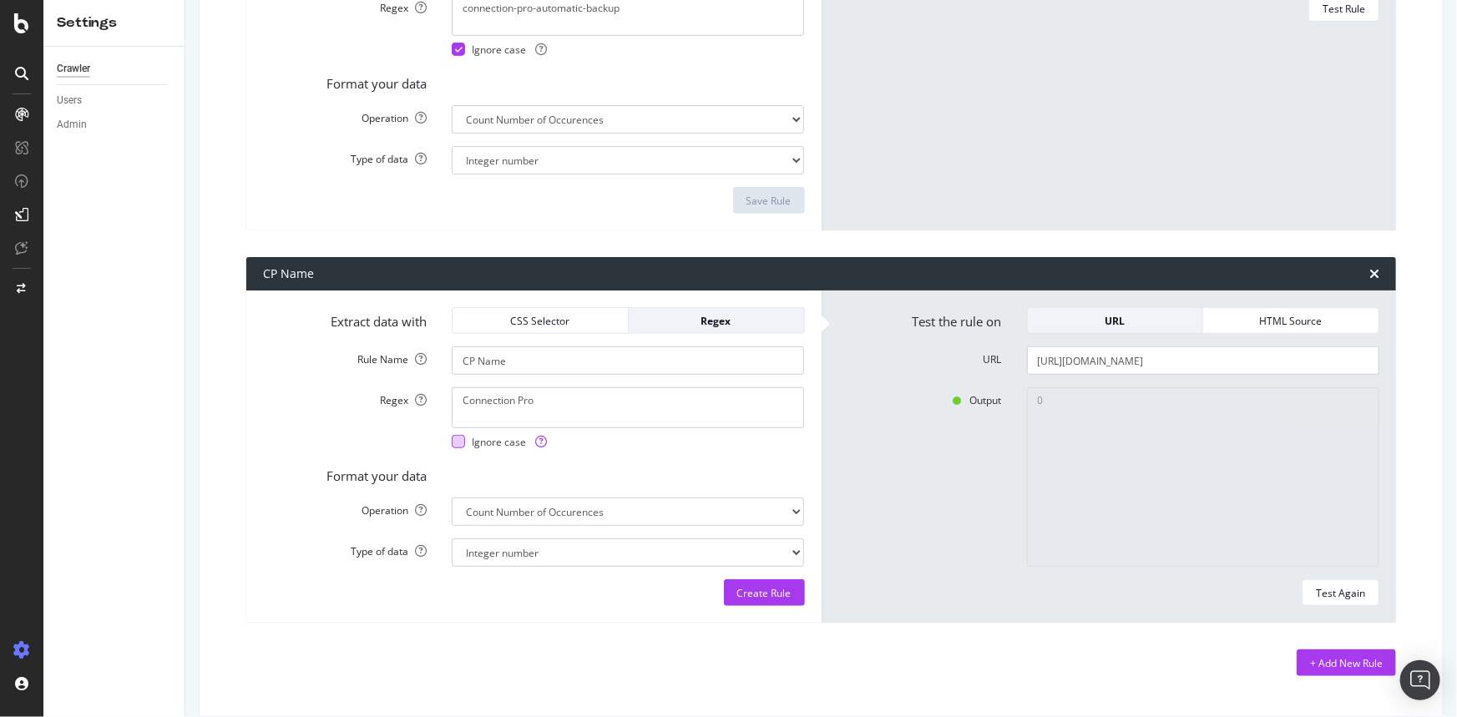
click at [452, 436] on div at bounding box center [458, 441] width 13 height 13
click at [741, 593] on div "Create Rule" at bounding box center [764, 593] width 54 height 14
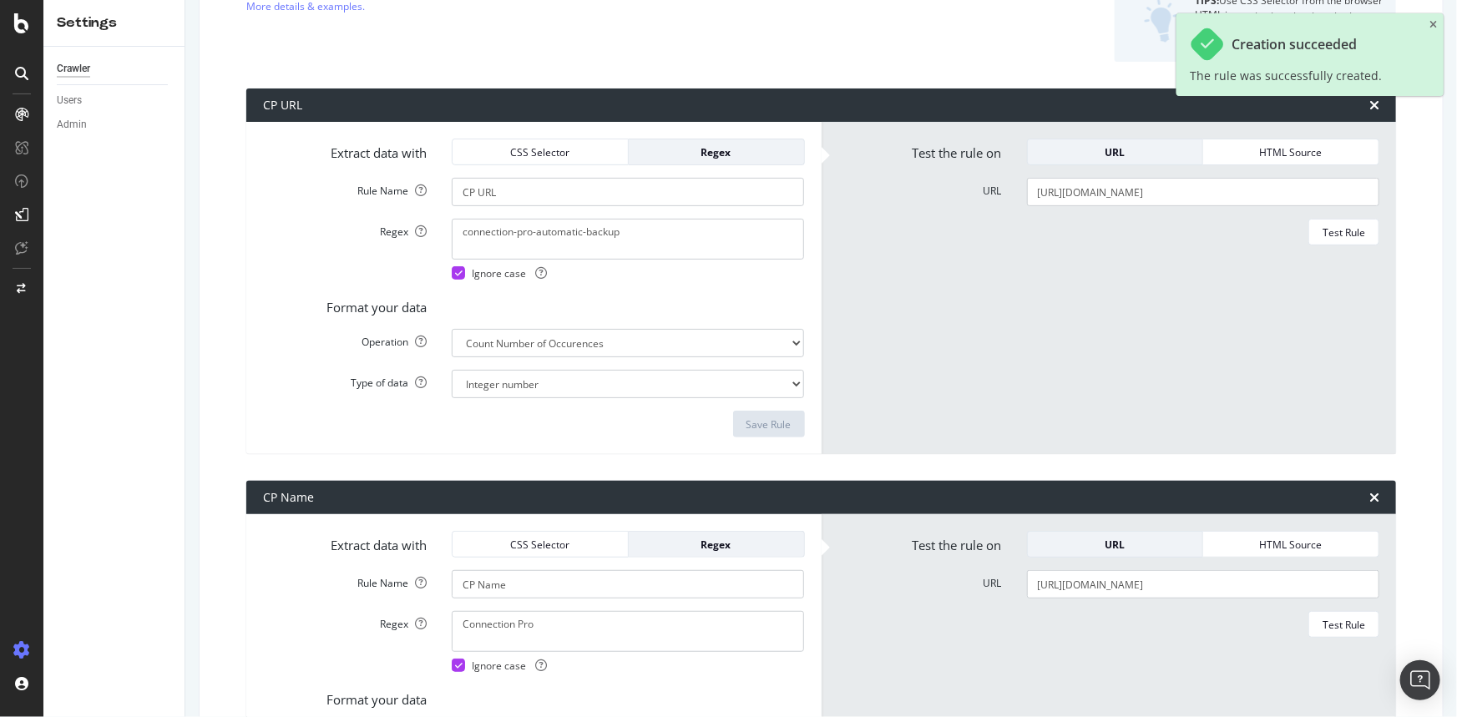
scroll to position [184, 0]
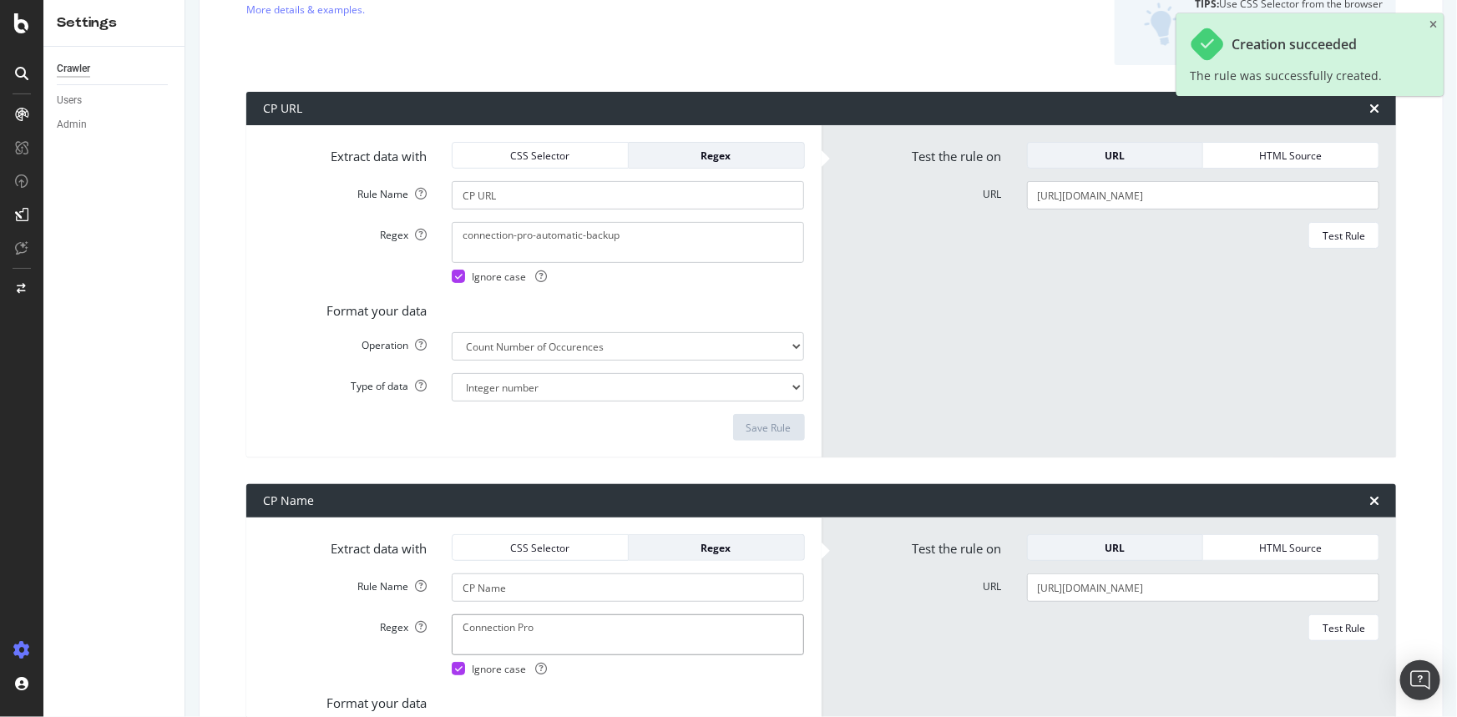
click at [565, 262] on textarea "Connection Pro" at bounding box center [628, 242] width 352 height 40
click at [536, 210] on input "CP Name" at bounding box center [628, 195] width 352 height 28
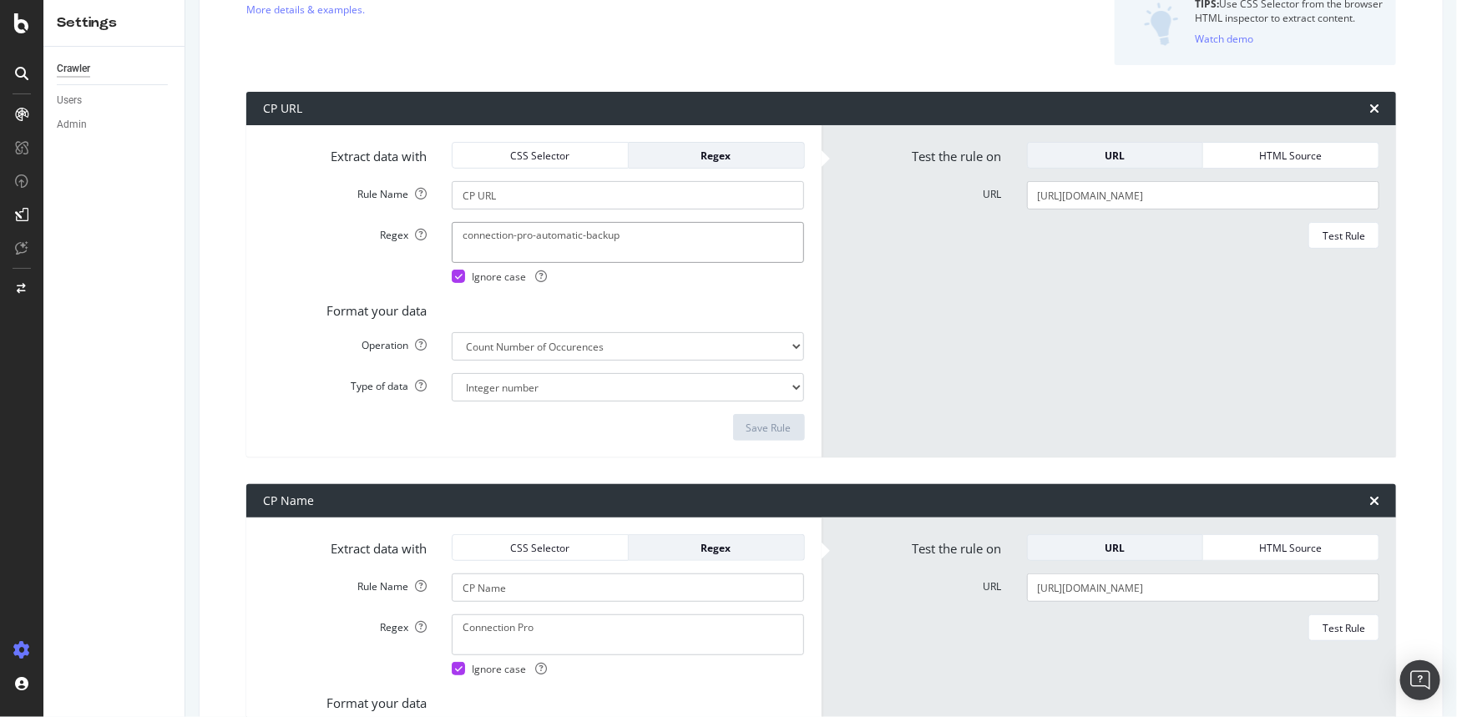
click at [681, 236] on textarea "connection-pro-automatic-backup" at bounding box center [628, 242] width 352 height 40
click at [564, 198] on input "CP URL" at bounding box center [628, 195] width 352 height 28
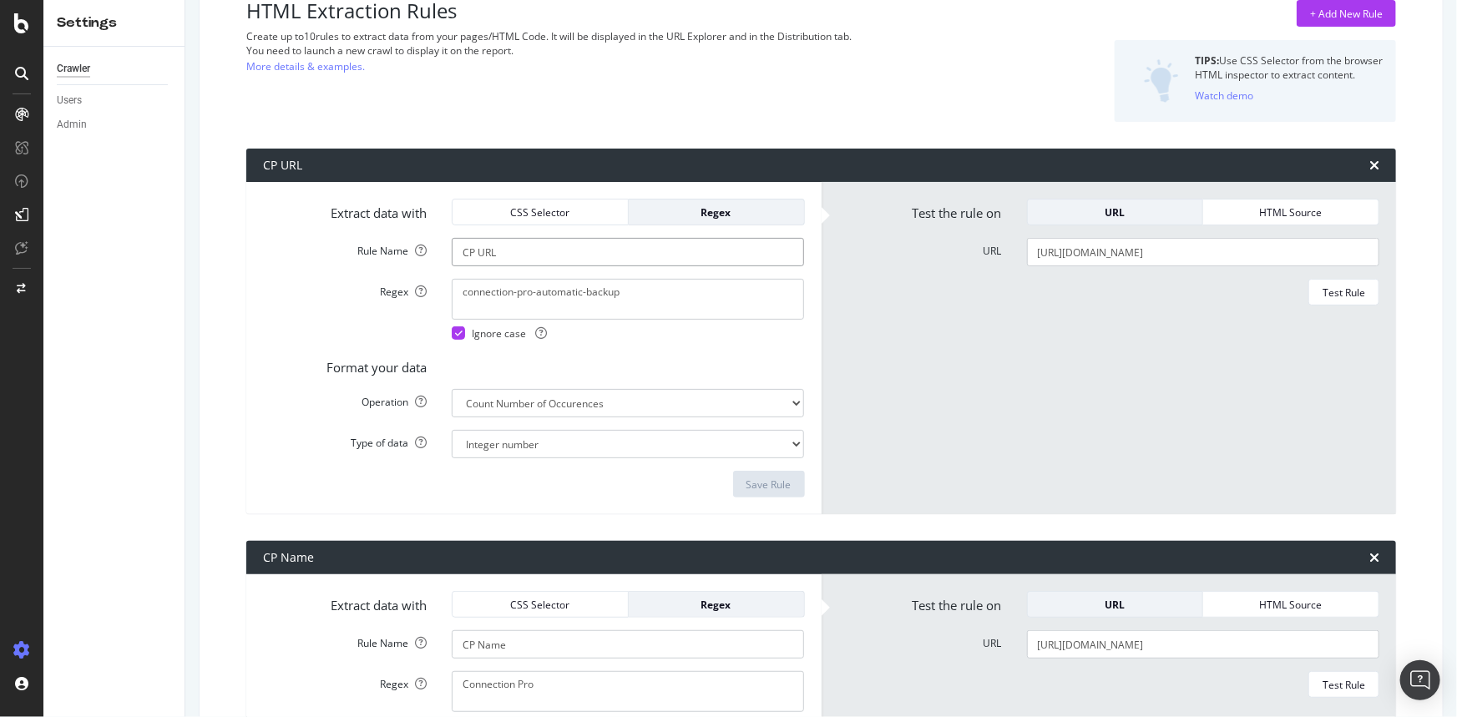
scroll to position [0, 0]
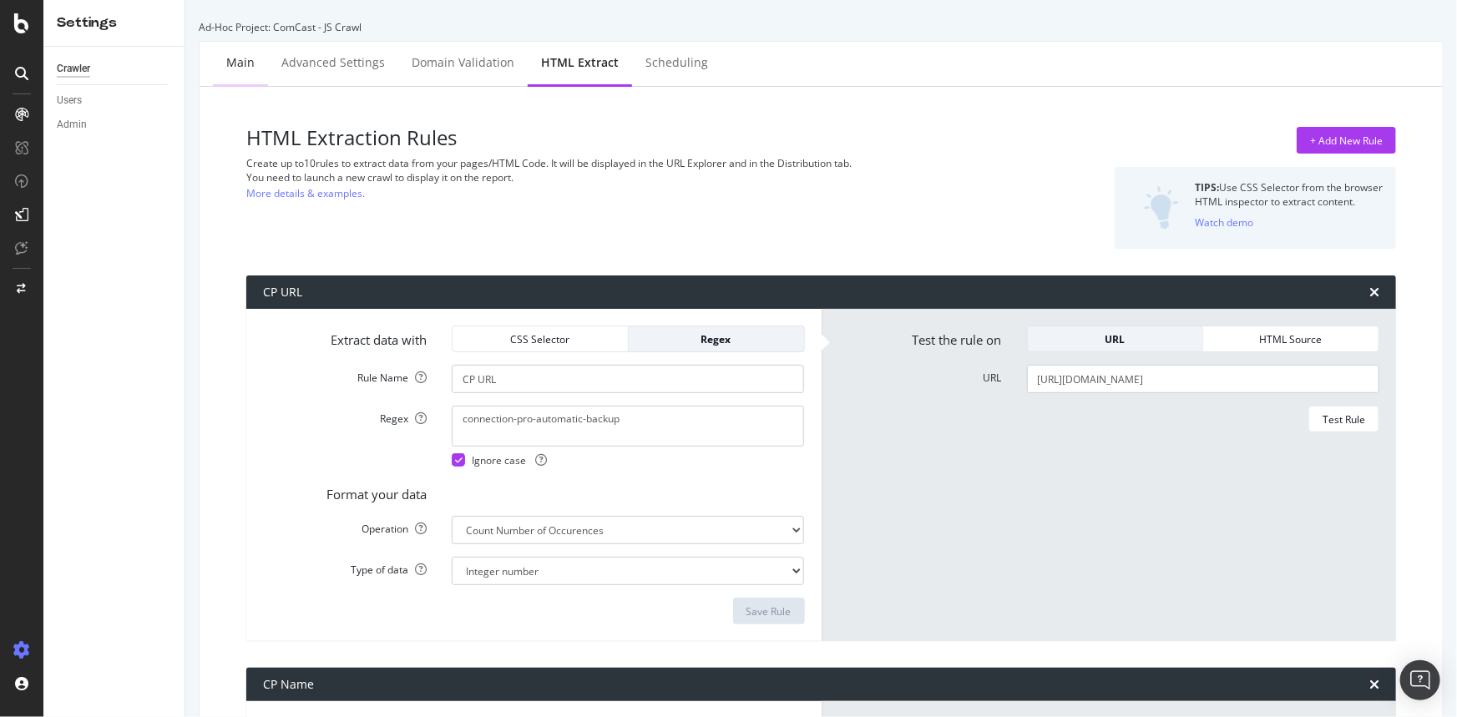
click at [238, 55] on div "Main" at bounding box center [240, 62] width 28 height 17
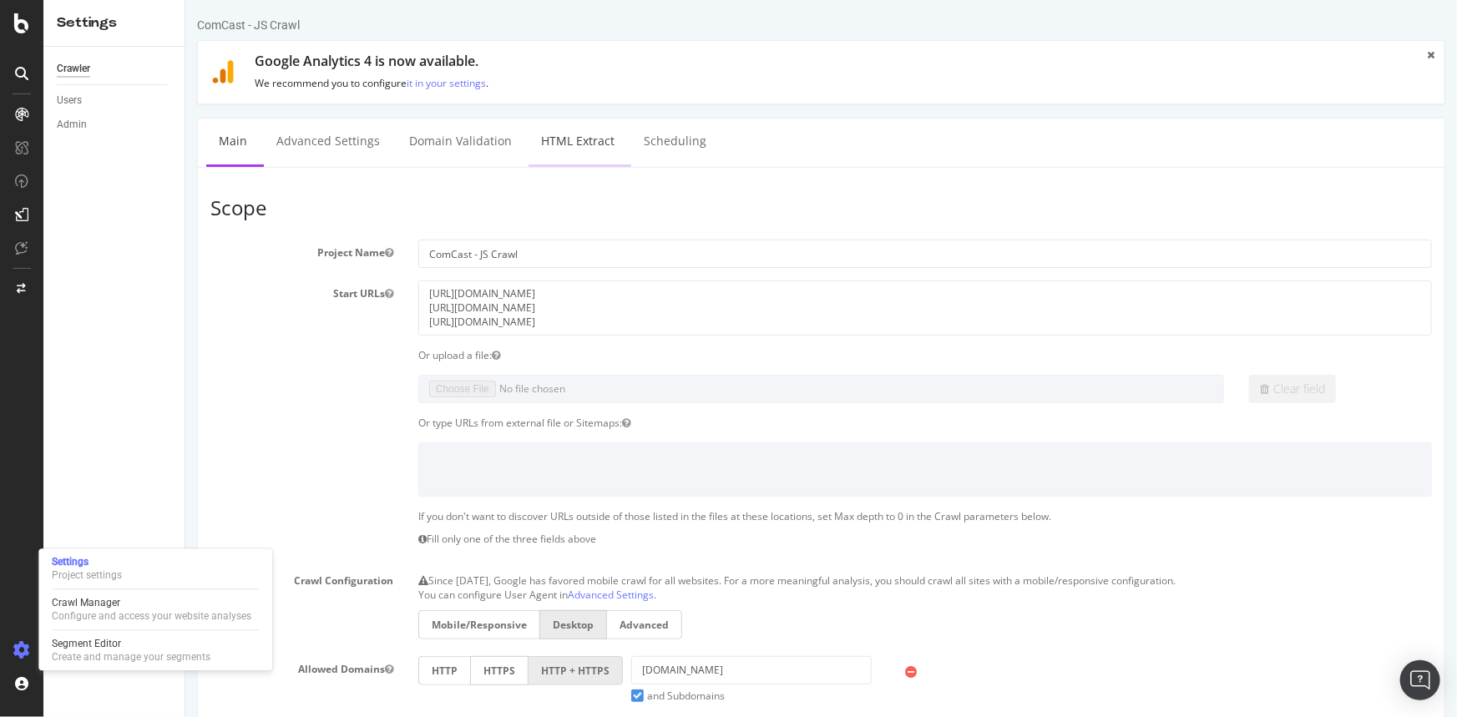
click at [589, 138] on link "HTML Extract" at bounding box center [577, 142] width 99 height 46
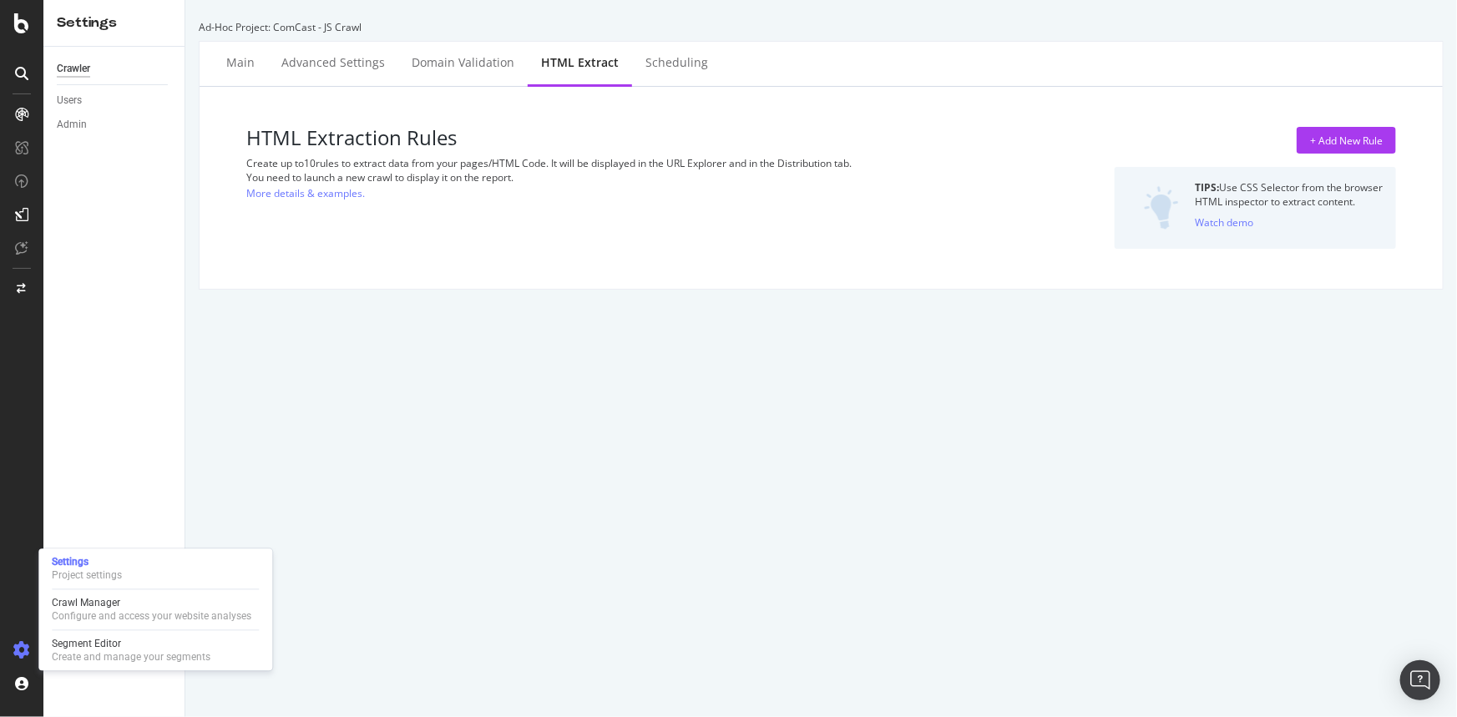
select select "count"
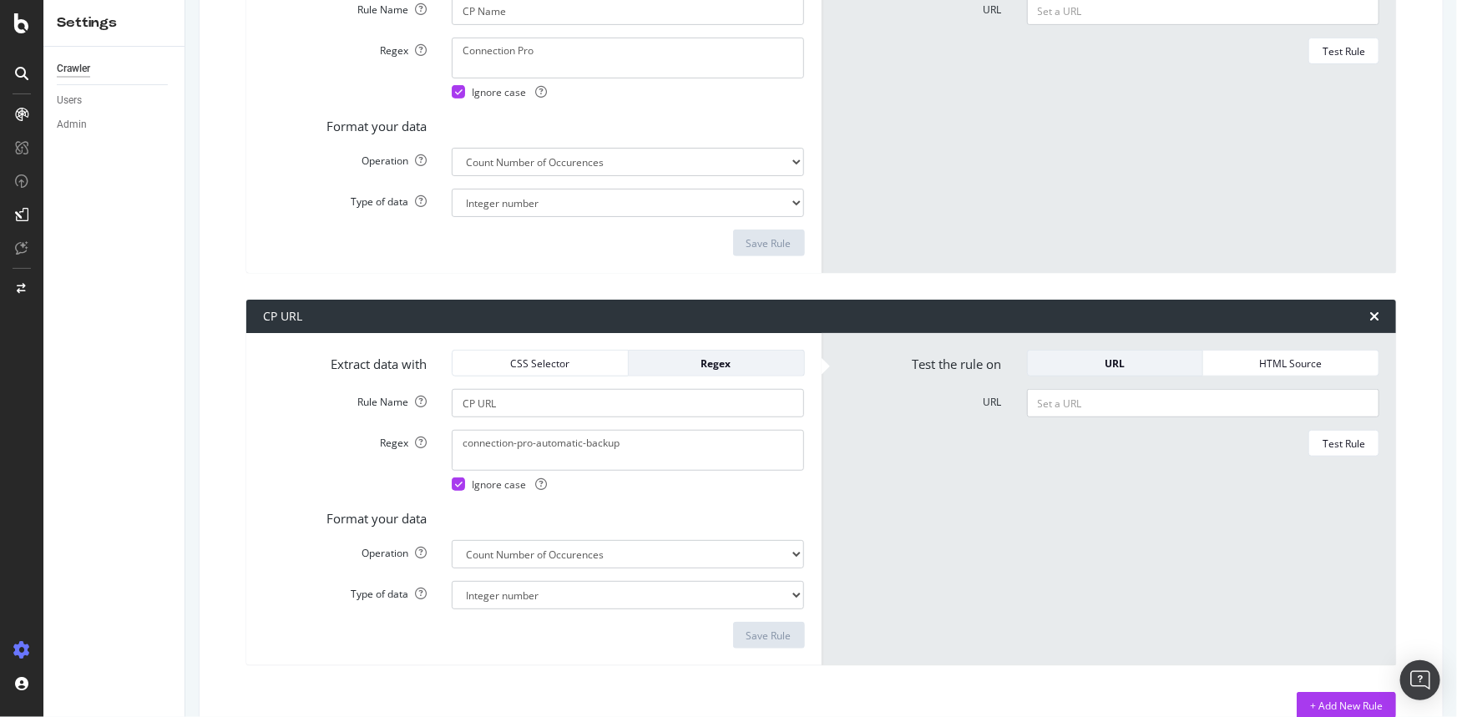
scroll to position [379, 0]
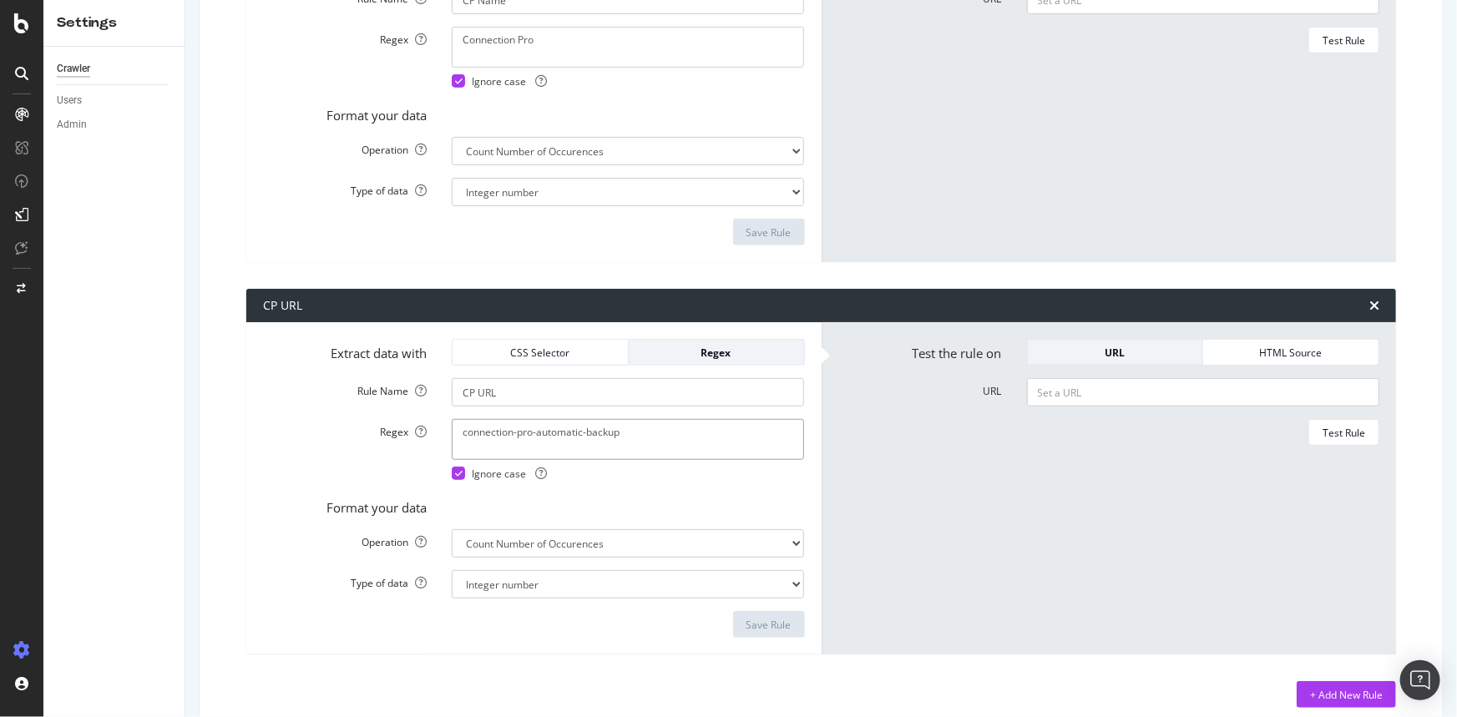
click at [659, 67] on textarea "connection-pro-automatic-backup" at bounding box center [628, 47] width 352 height 40
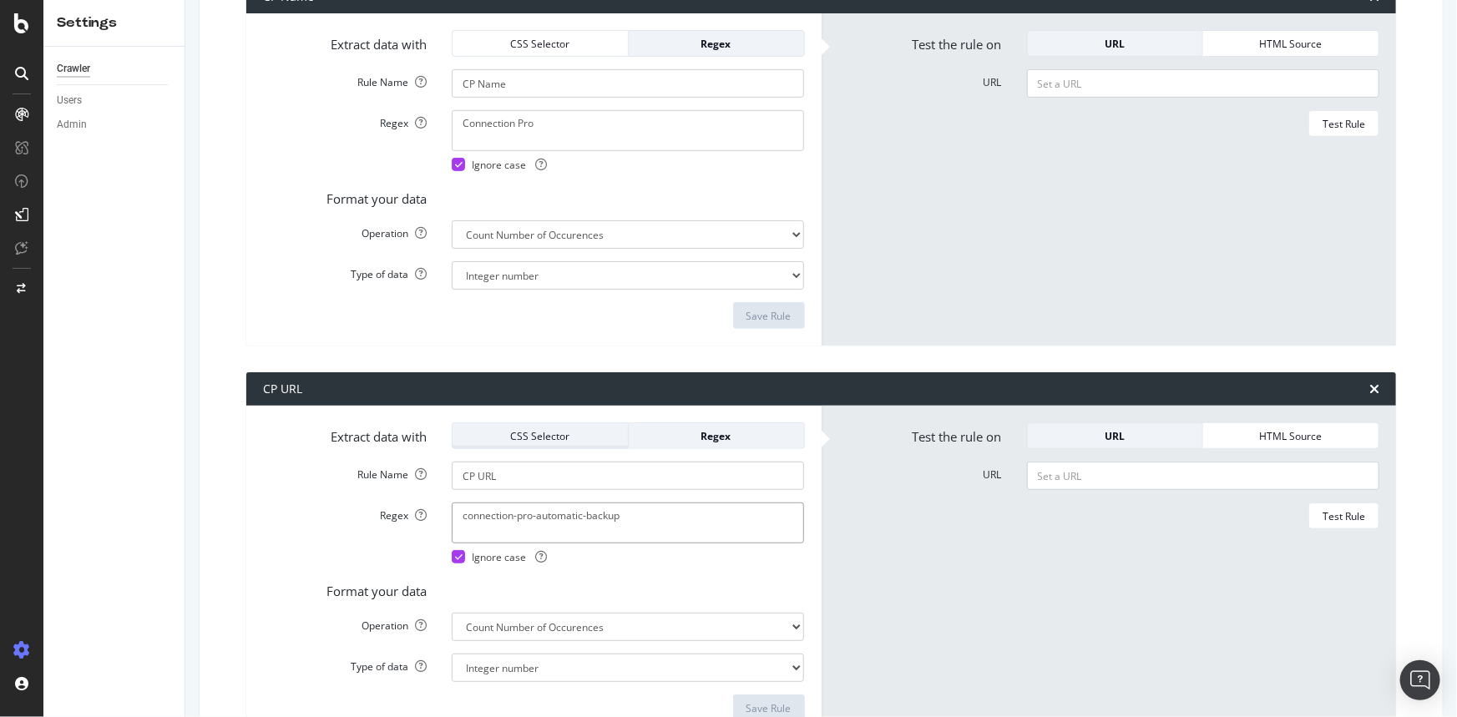
scroll to position [75, 0]
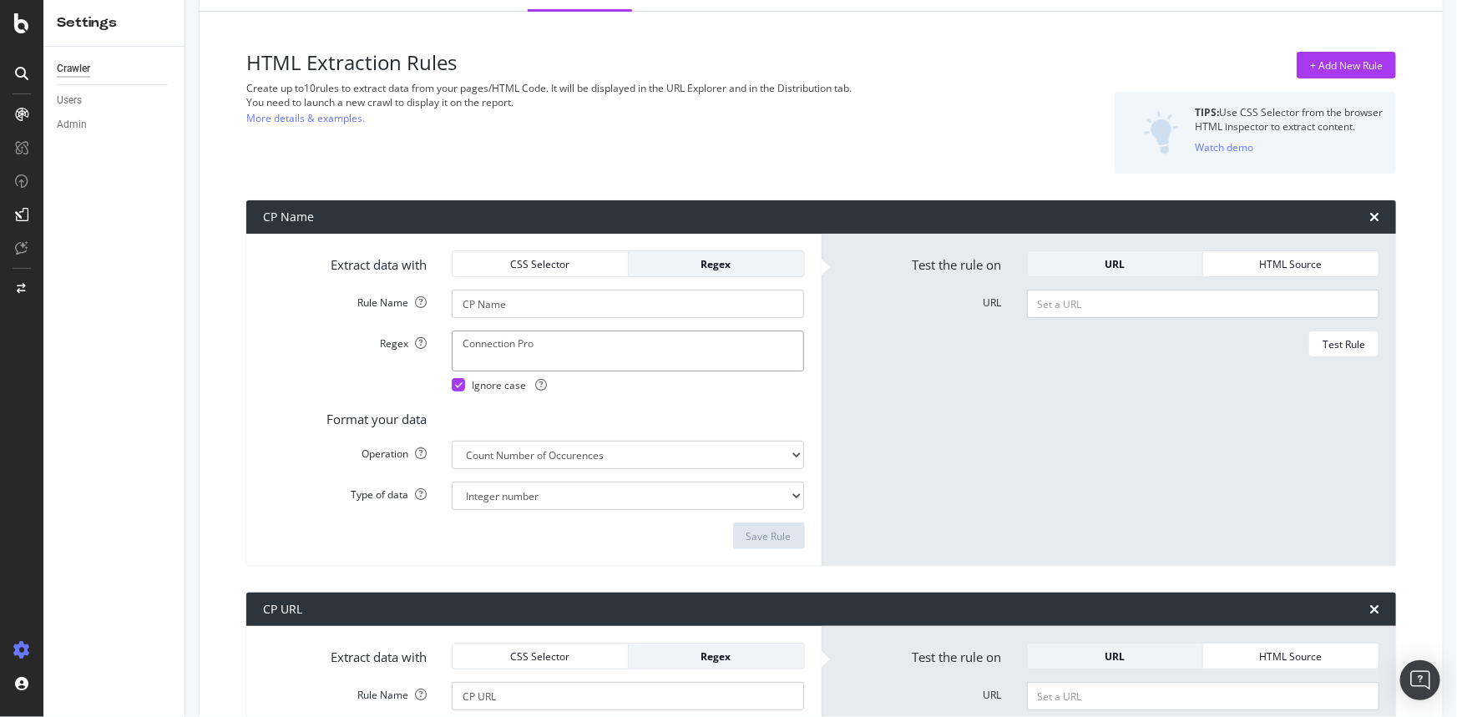
click at [584, 333] on textarea "Connection Pro" at bounding box center [628, 351] width 352 height 40
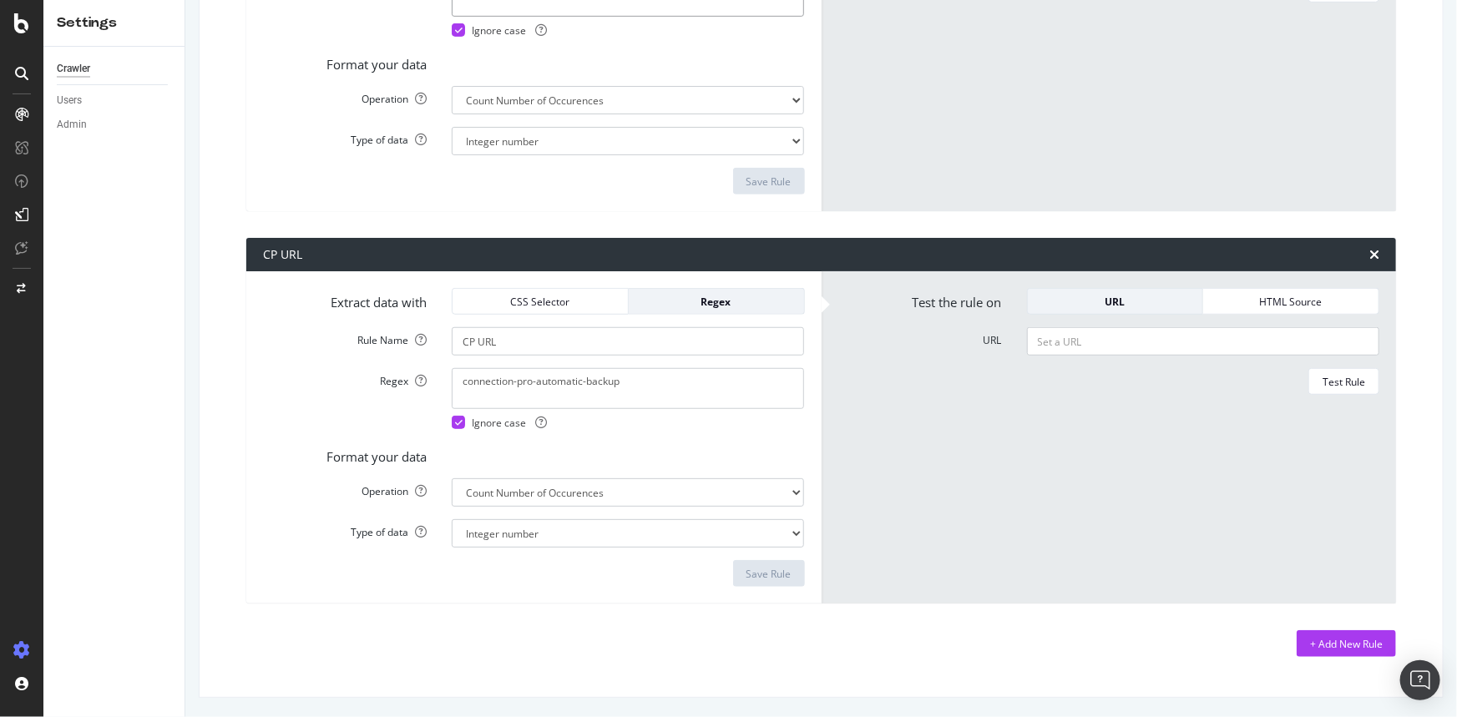
scroll to position [0, 0]
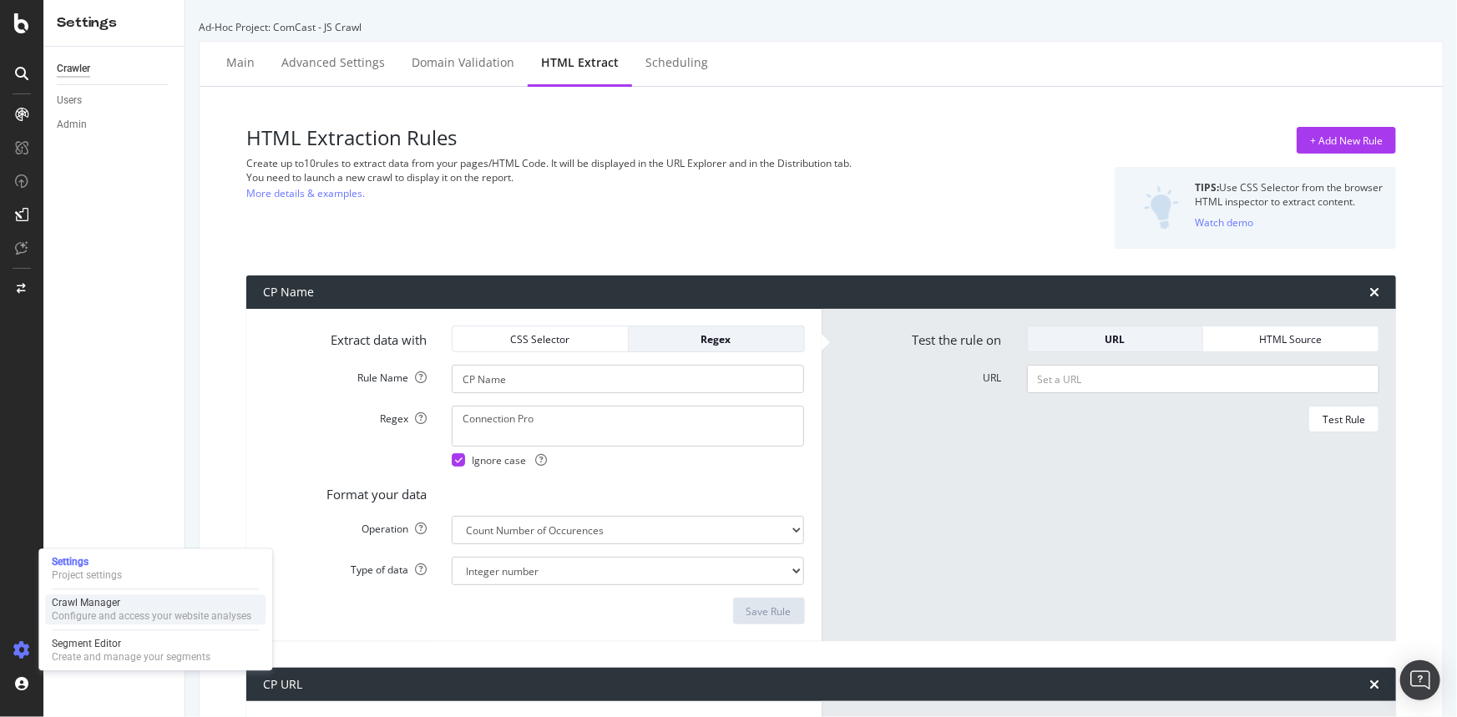
click at [102, 601] on div "Crawl Manager" at bounding box center [152, 603] width 200 height 13
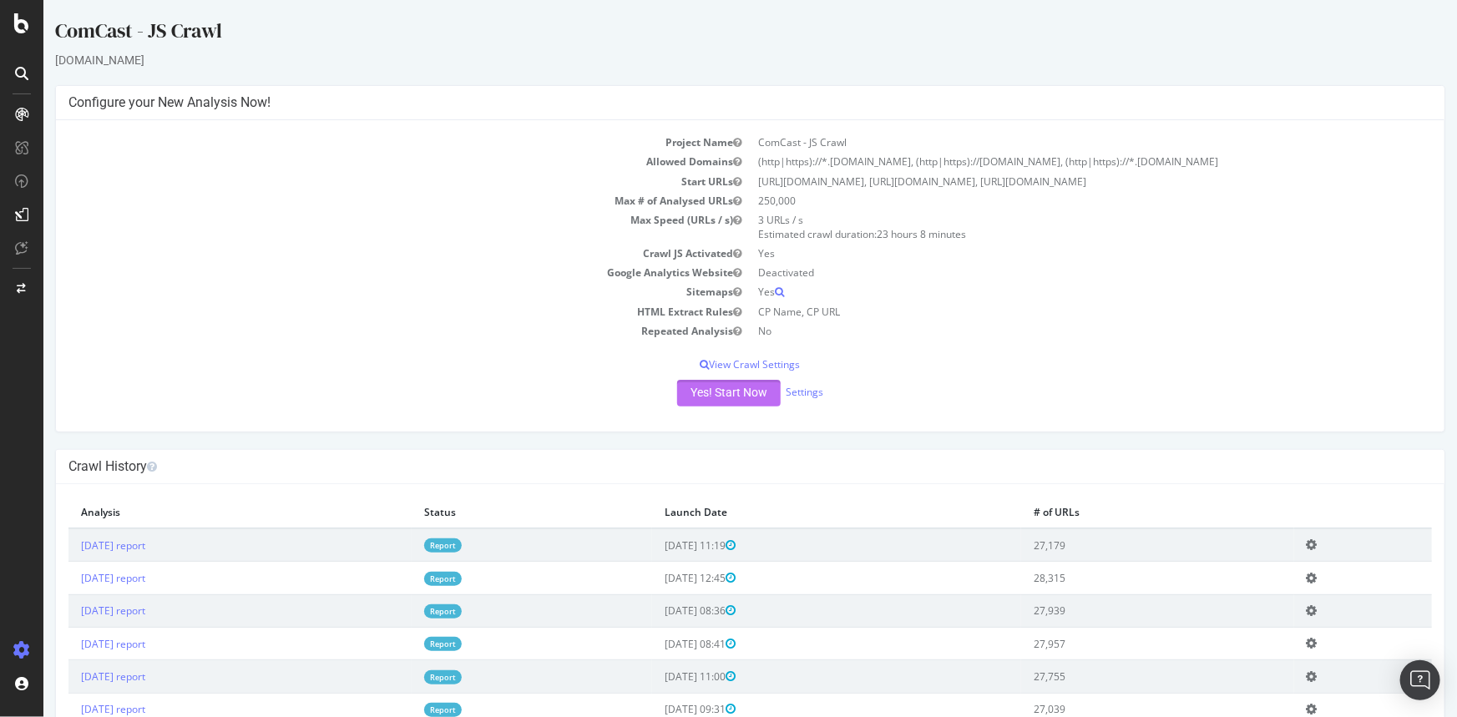
click at [716, 392] on button "Yes! Start Now" at bounding box center [728, 393] width 104 height 27
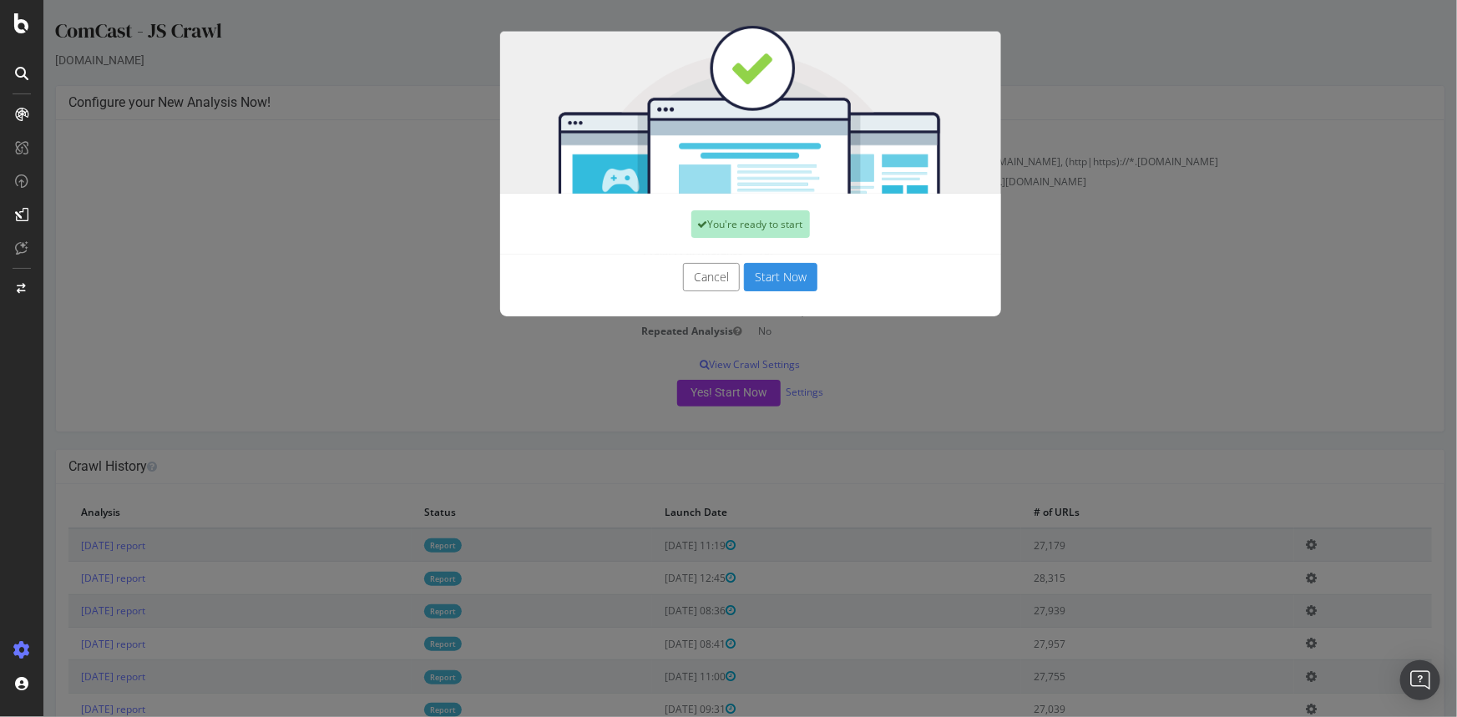
click at [780, 277] on button "Start Now" at bounding box center [779, 277] width 73 height 28
